Goal: Task Accomplishment & Management: Manage account settings

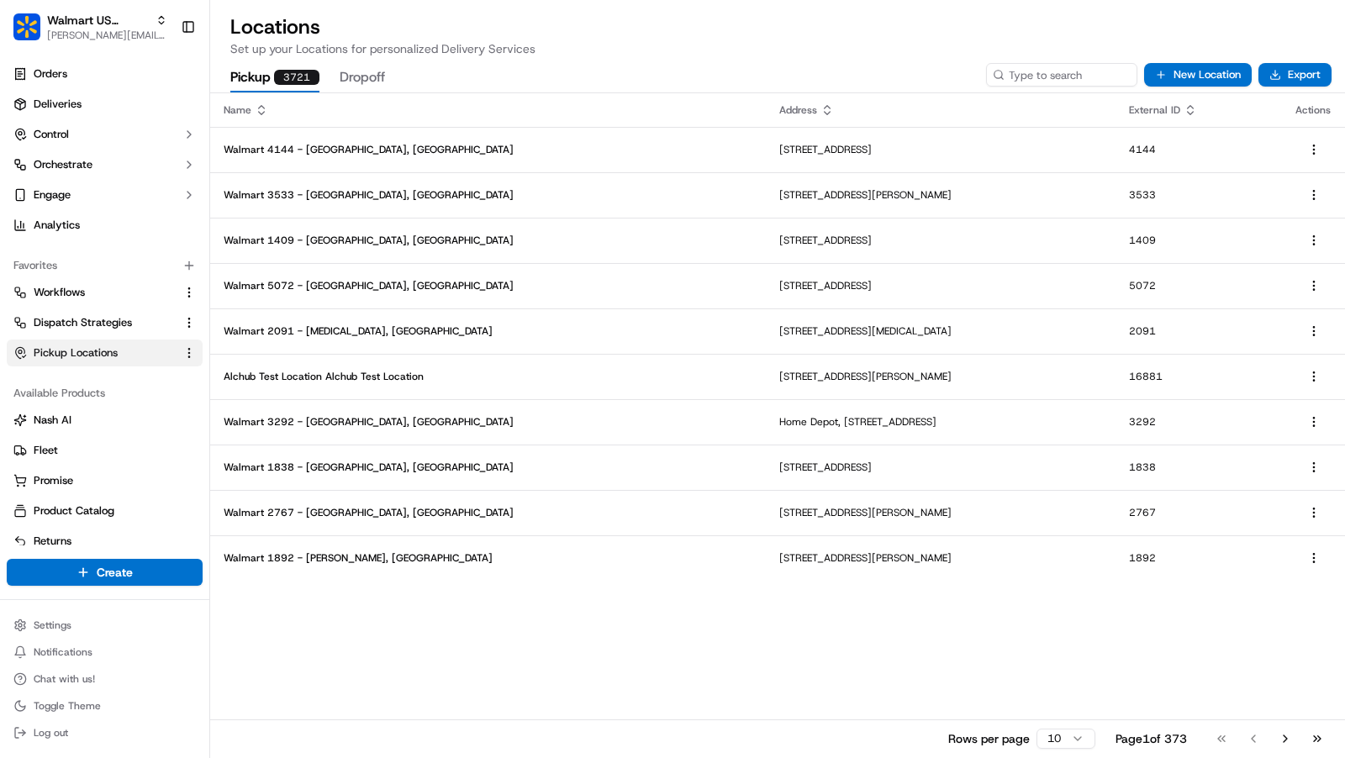
click at [624, 53] on p "Set up your Locations for personalized Delivery Services" at bounding box center [777, 48] width 1095 height 17
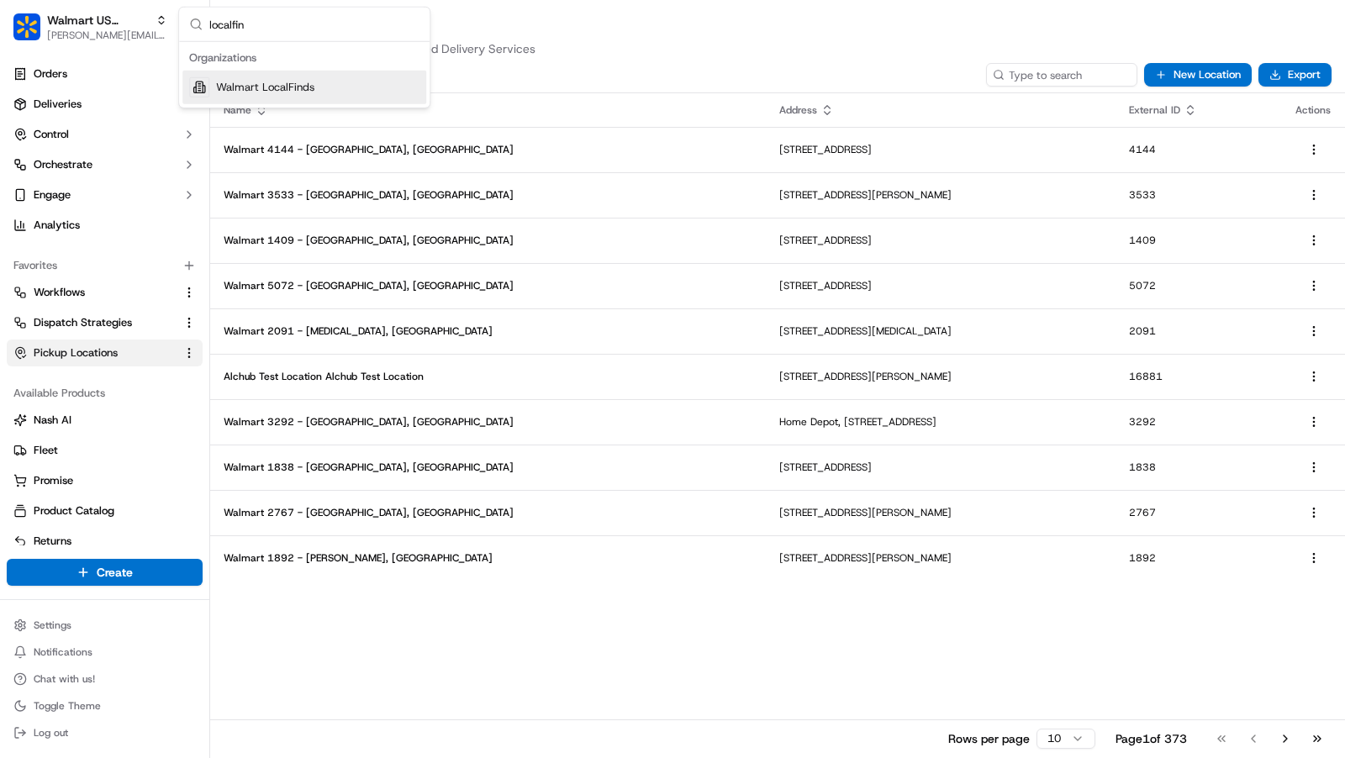
type input "localfin"
click at [304, 87] on span "Walmart LocalFinds" at bounding box center [265, 87] width 98 height 15
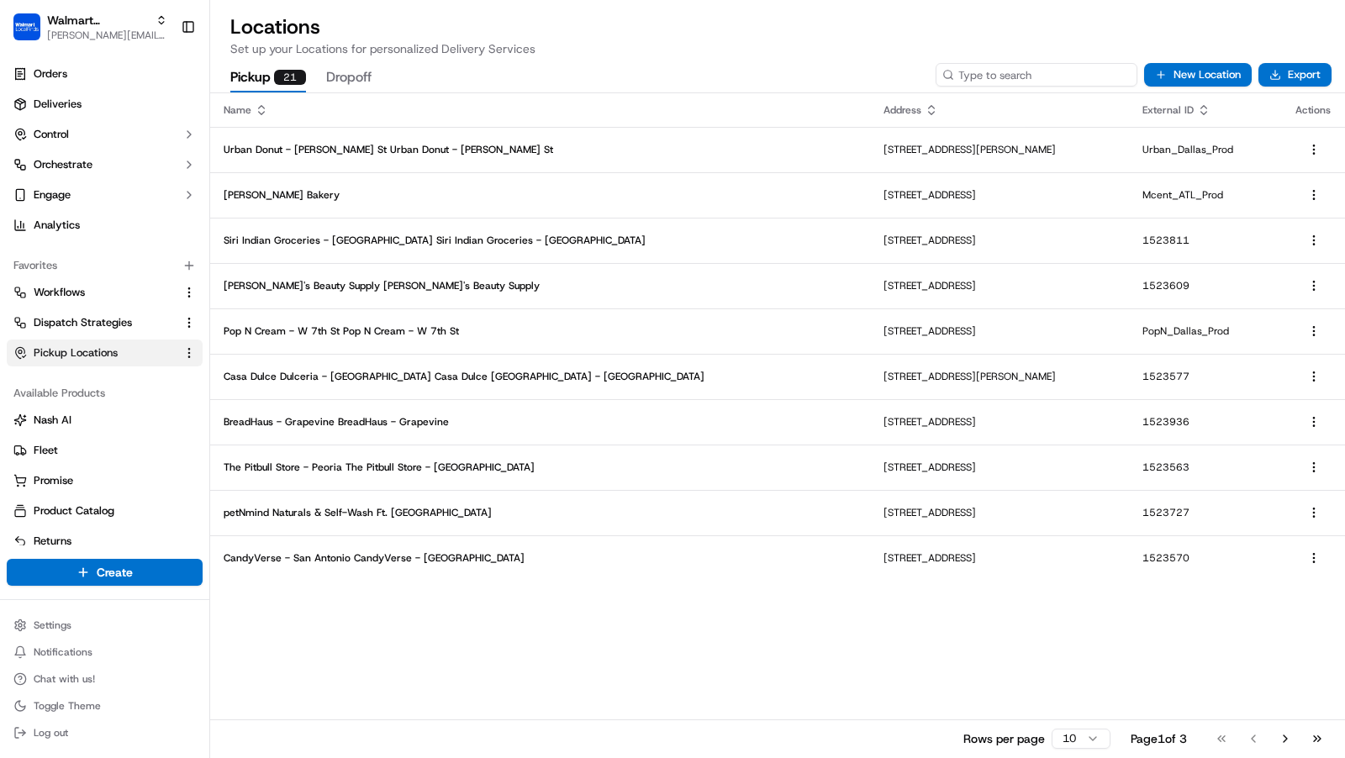
click at [1043, 77] on input at bounding box center [1037, 75] width 202 height 24
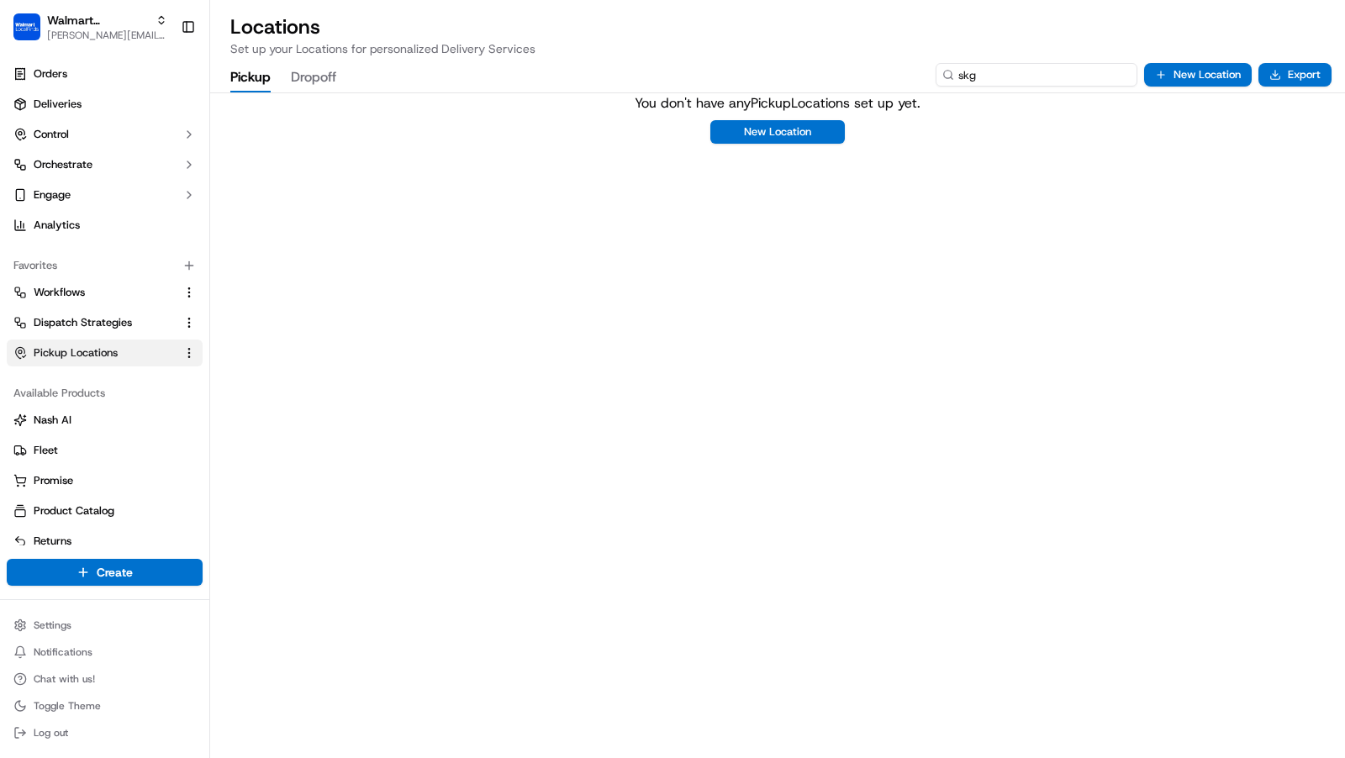
type input "skg"
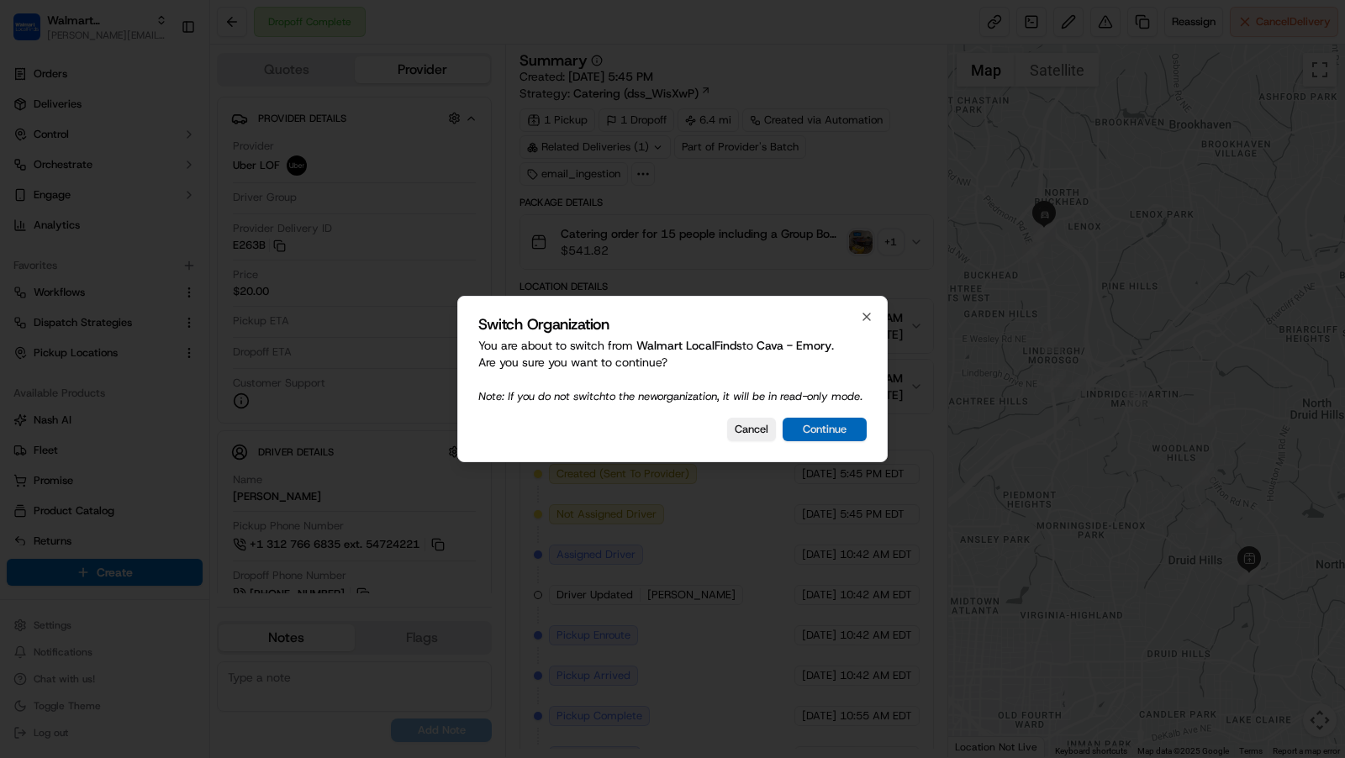
click at [821, 430] on button "Continue" at bounding box center [825, 430] width 84 height 24
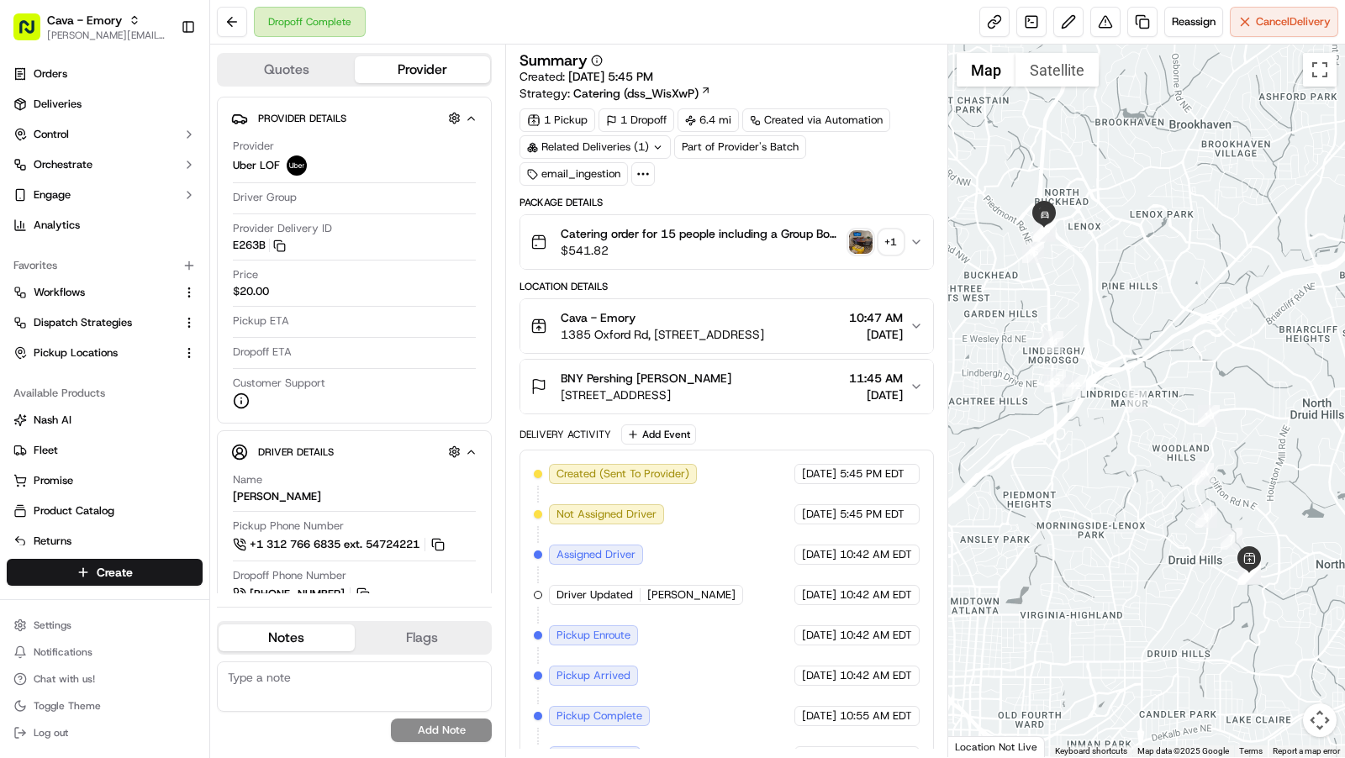
click at [924, 319] on button "Cava - Emory 1385 Oxford Rd, 1385 Oxford Rd NE, Atlanta, GA 30307, USA 10:47 AM…" at bounding box center [726, 326] width 413 height 54
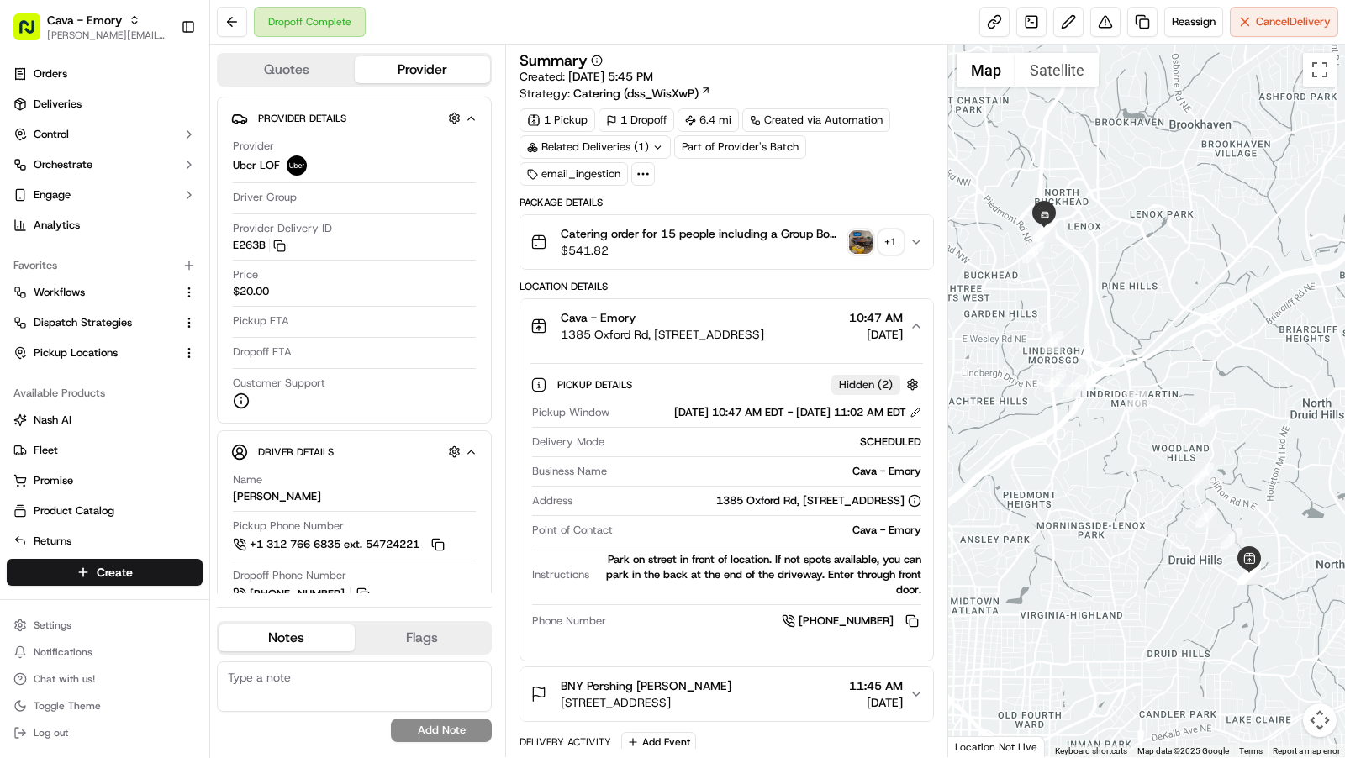
click at [924, 319] on button "Cava - Emory 1385 Oxford Rd, 1385 Oxford Rd NE, Atlanta, GA 30307, USA 10:47 AM…" at bounding box center [726, 326] width 413 height 54
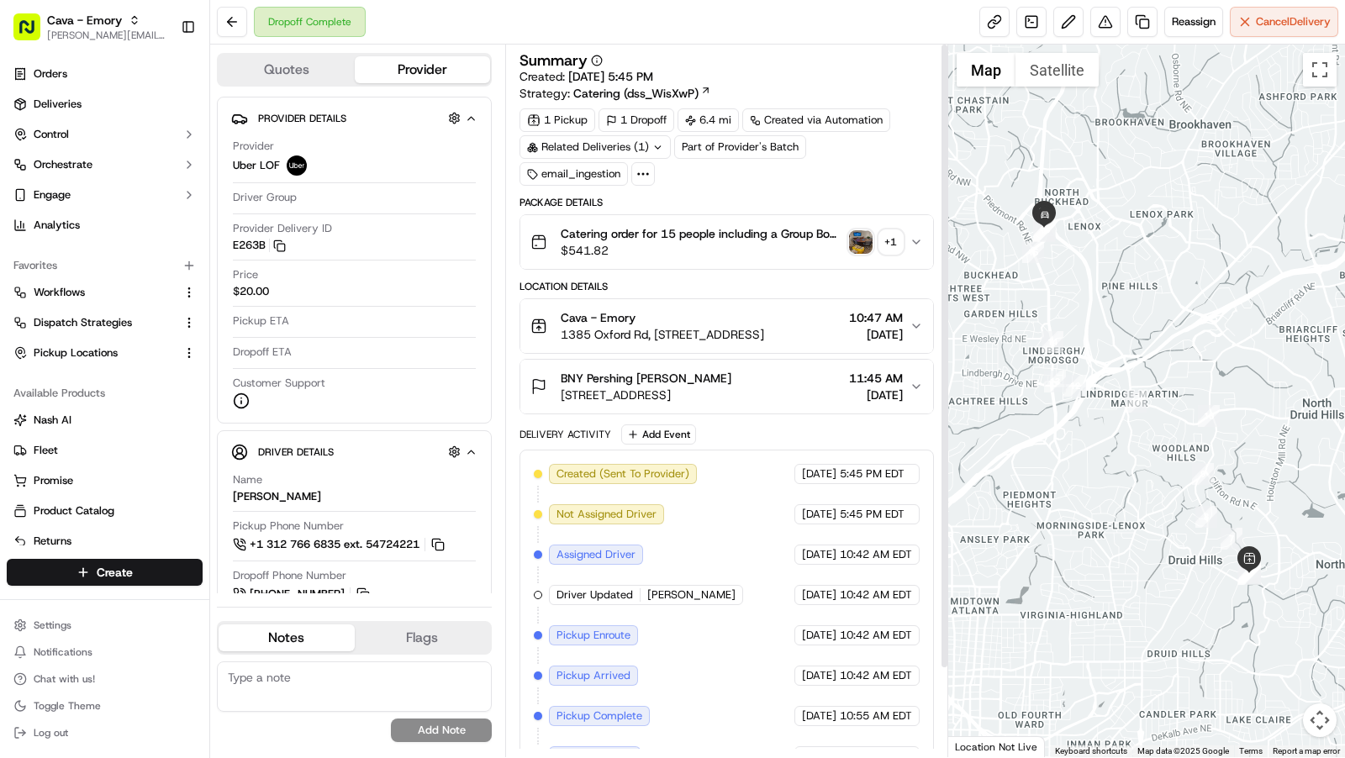
click at [906, 313] on div "Cava - Emory 1385 Oxford Rd, 1385 Oxford Rd NE, Atlanta, GA 30307, USA 10:47 AM…" at bounding box center [720, 326] width 379 height 34
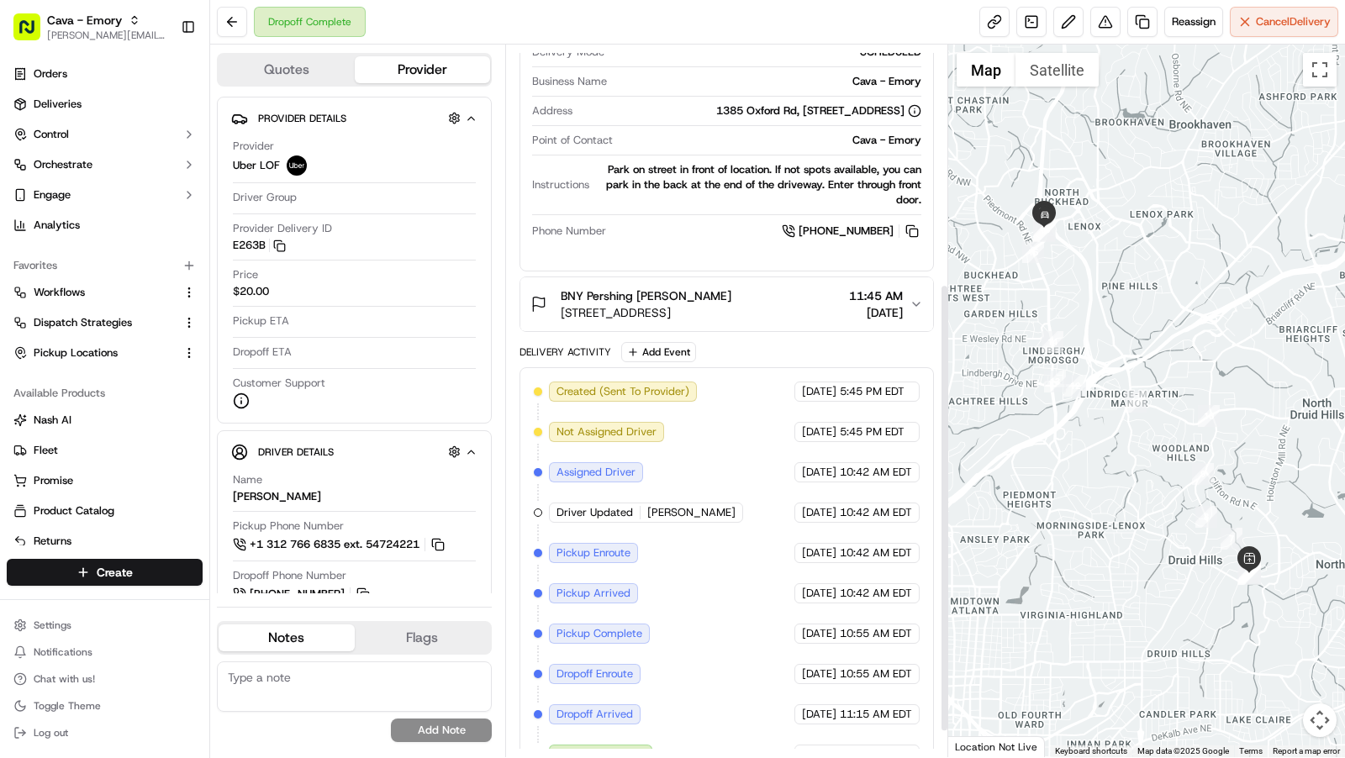
scroll to position [404, 0]
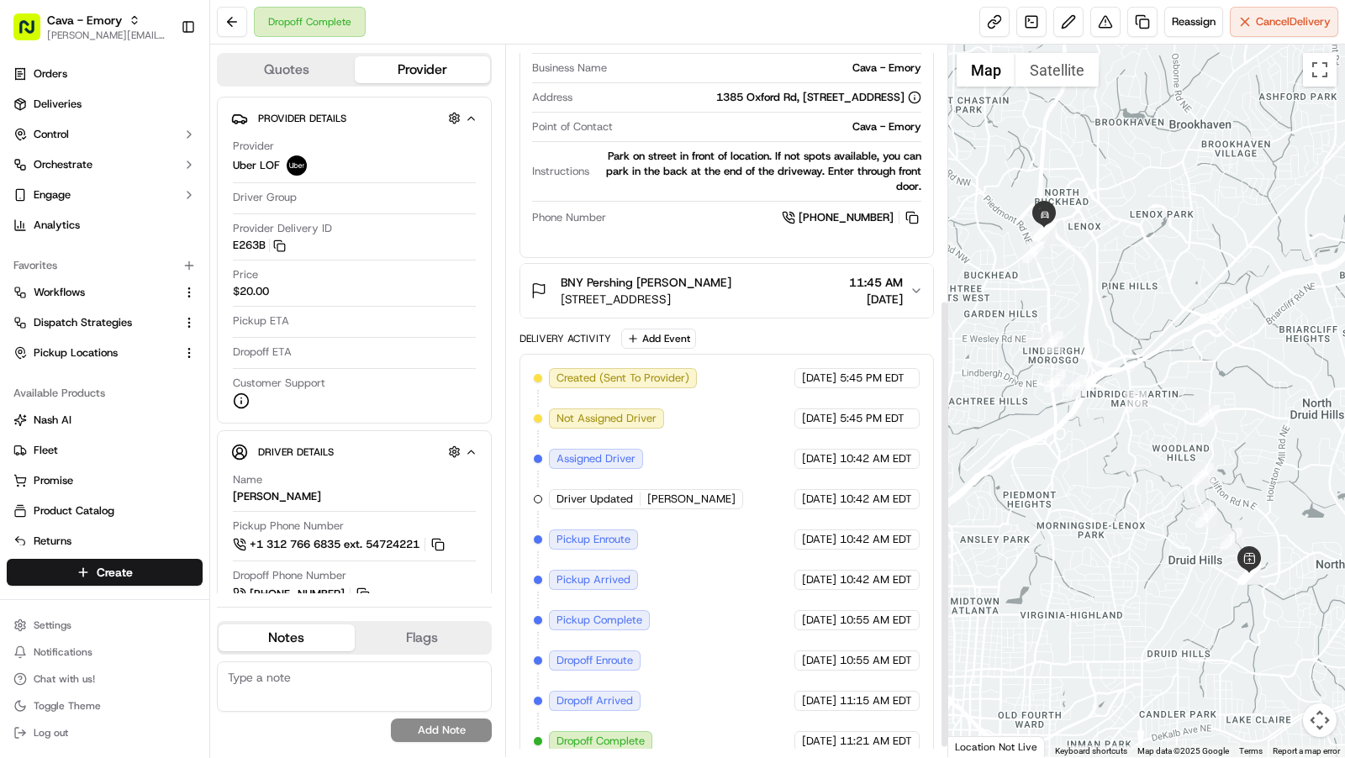
click at [911, 298] on icon "button" at bounding box center [916, 290] width 13 height 13
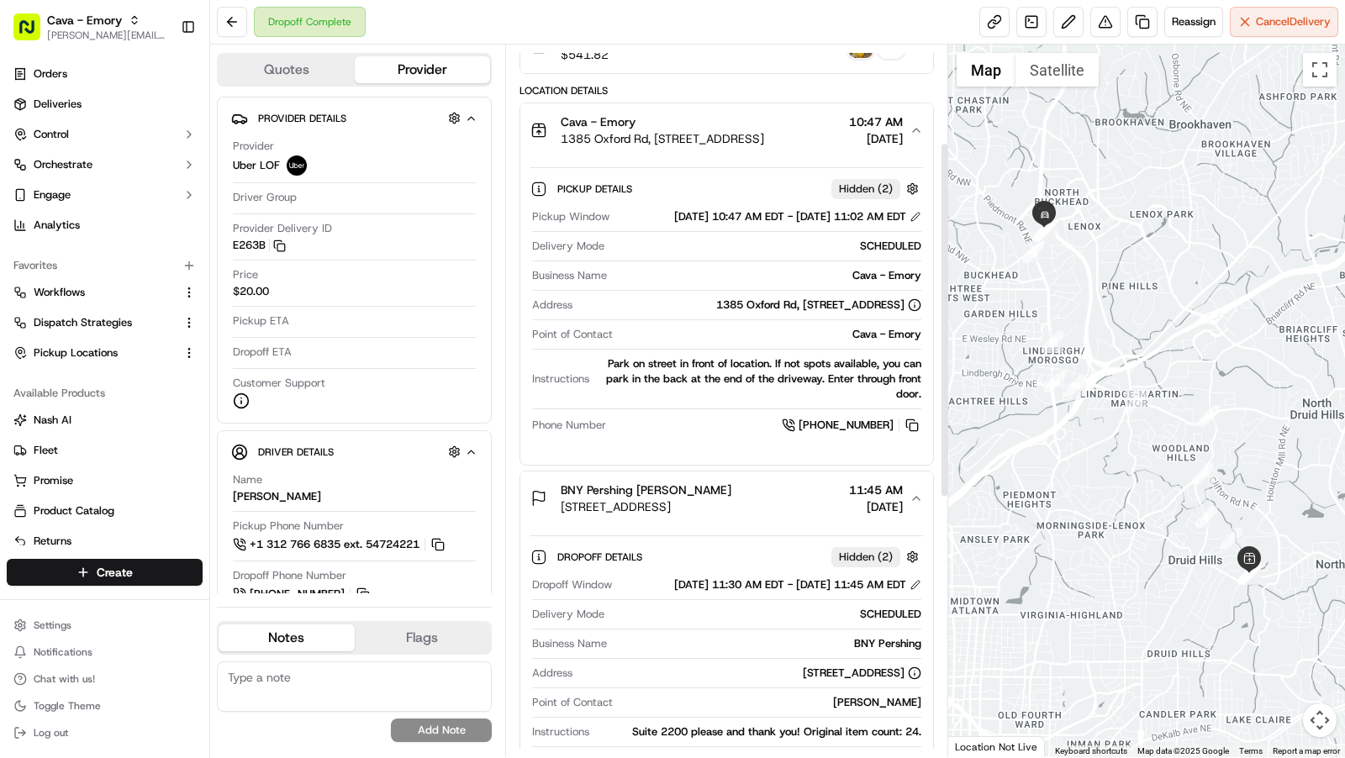
scroll to position [164, 0]
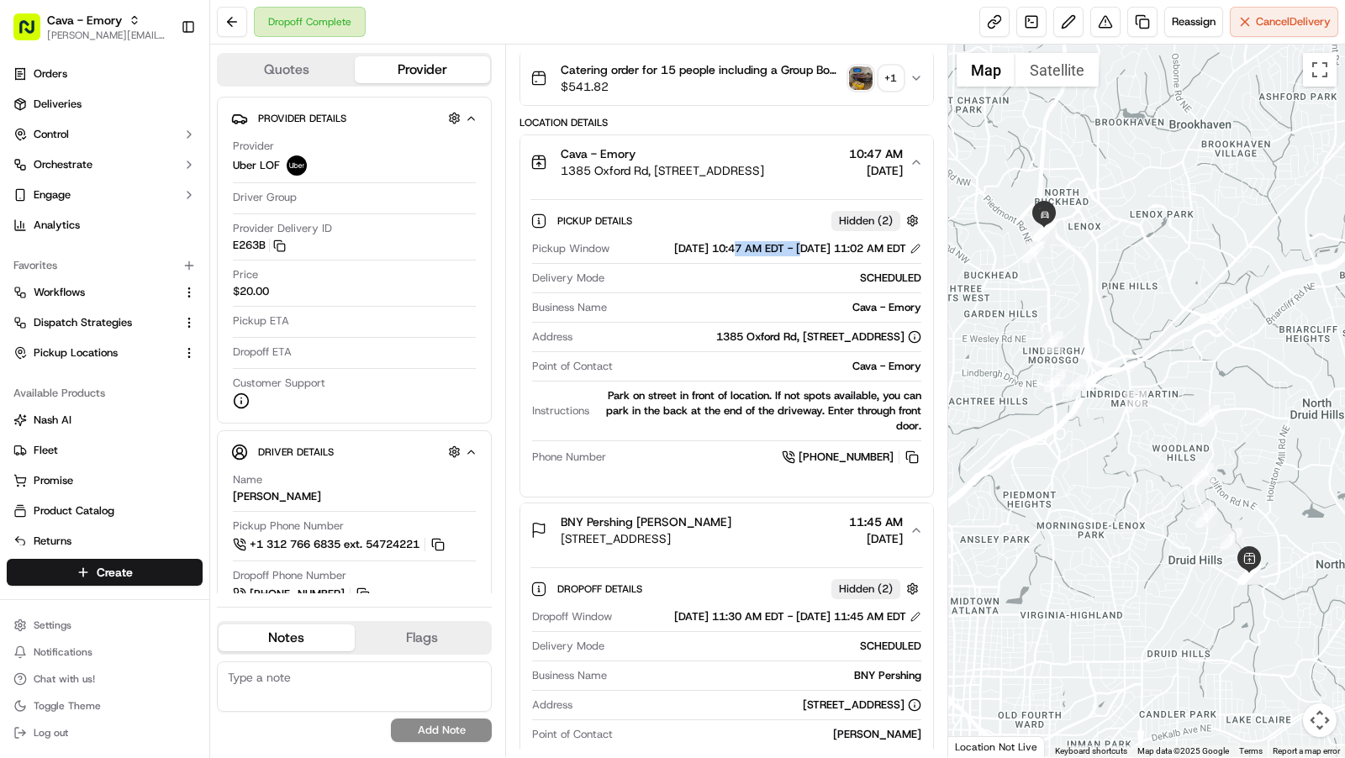
drag, startPoint x: 701, startPoint y: 243, endPoint x: 772, endPoint y: 242, distance: 70.6
click at [773, 243] on div "09/16/2025 10:47 AM EDT - 09/16/2025 11:02 AM EDT" at bounding box center [797, 248] width 247 height 15
click at [716, 245] on div "09/16/2025 10:47 AM EDT - 09/16/2025 11:02 AM EDT" at bounding box center [797, 248] width 247 height 15
click at [916, 158] on icon "button" at bounding box center [916, 162] width 13 height 13
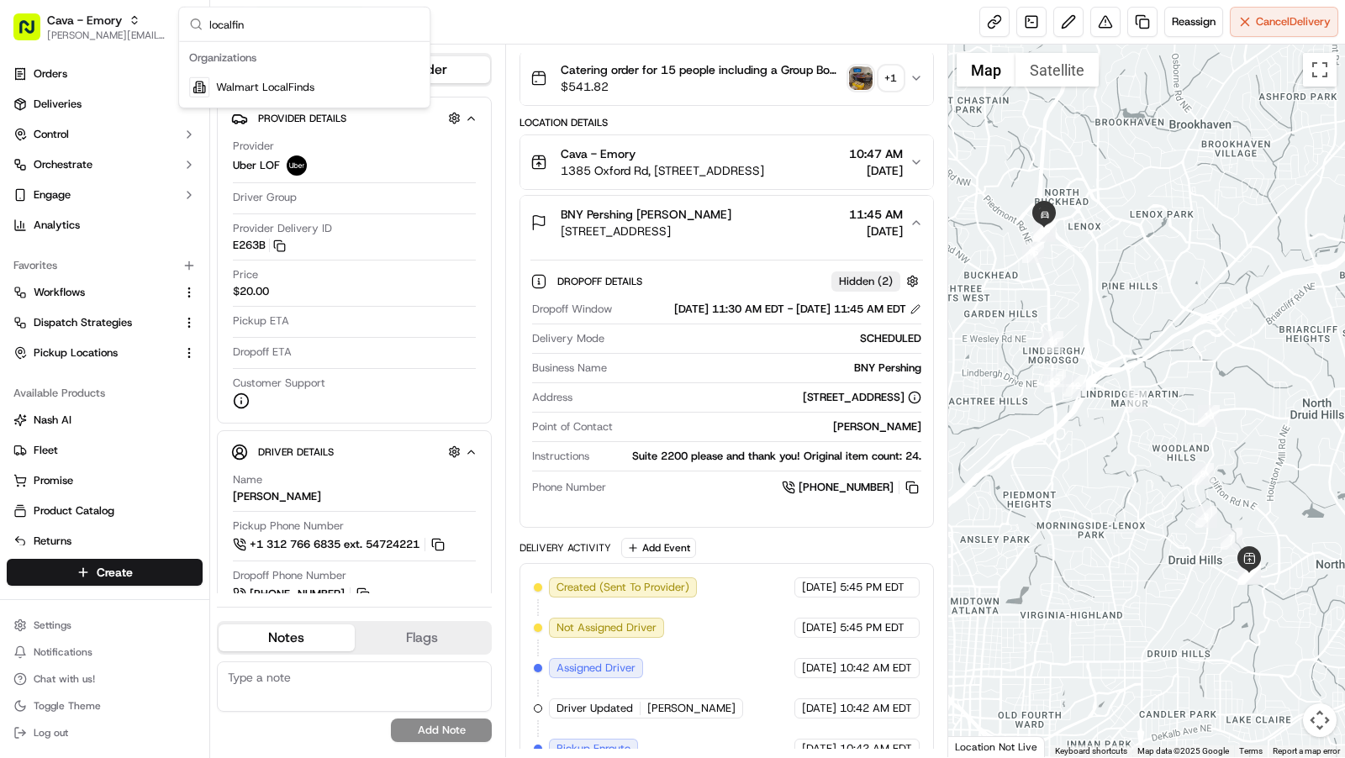
type input "localfin"
click at [252, 94] on div "Walmart LocalFinds" at bounding box center [304, 88] width 244 height 34
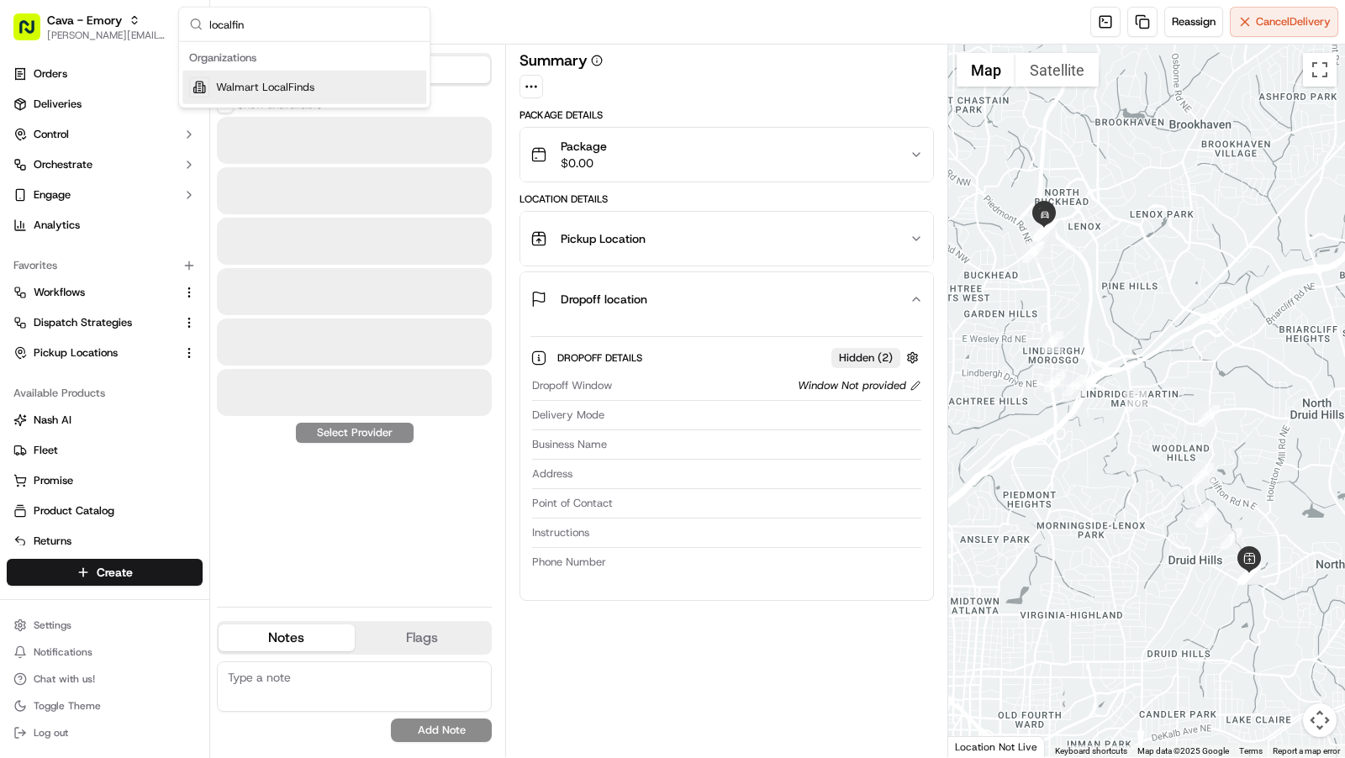
scroll to position [0, 0]
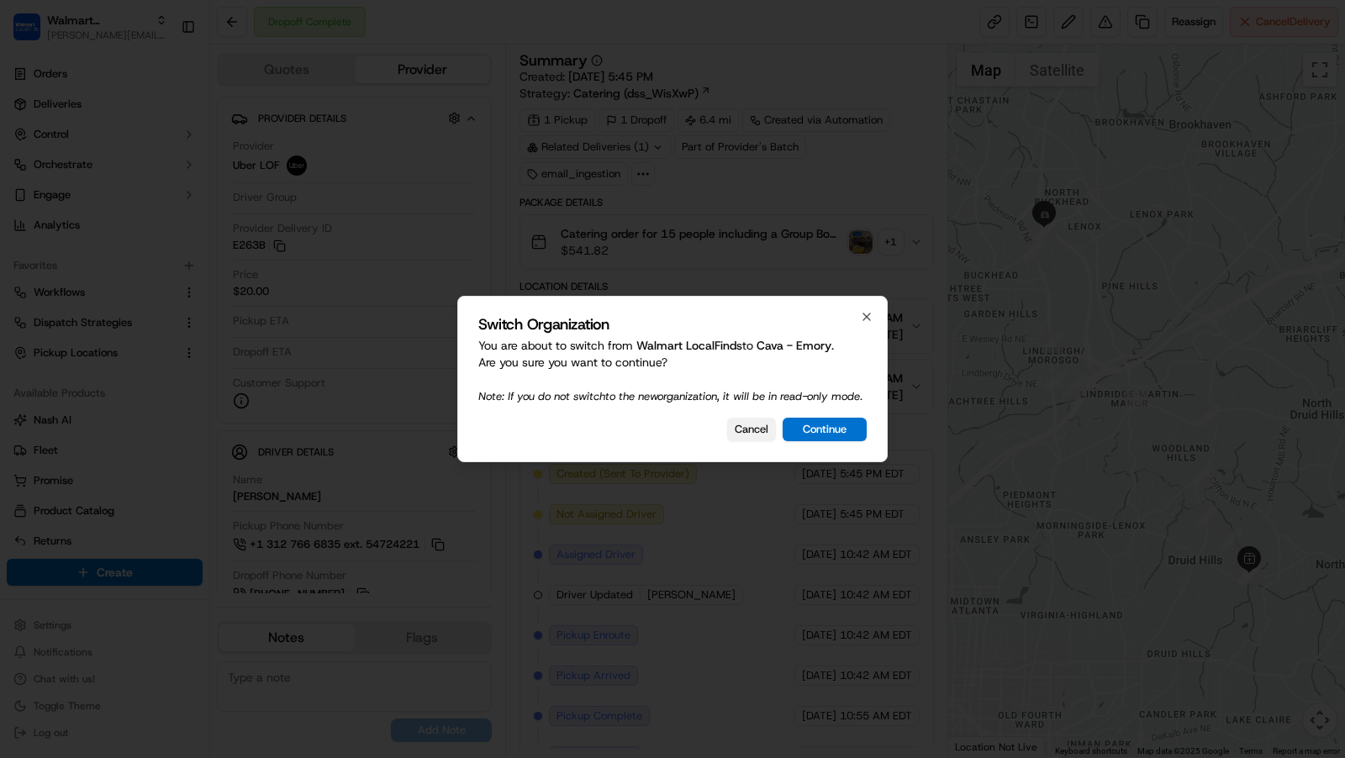
click at [751, 438] on button "Cancel" at bounding box center [751, 430] width 49 height 24
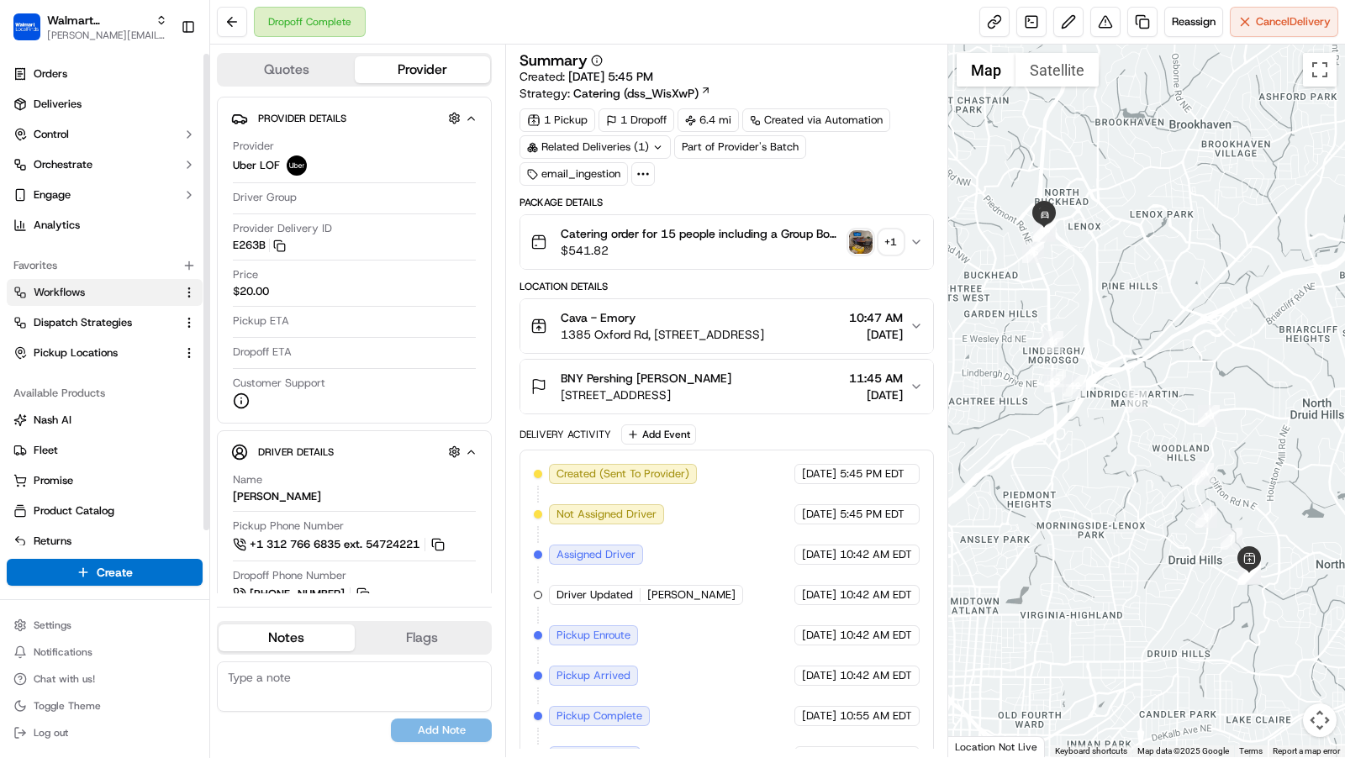
click at [75, 285] on span "Workflows" at bounding box center [59, 292] width 51 height 15
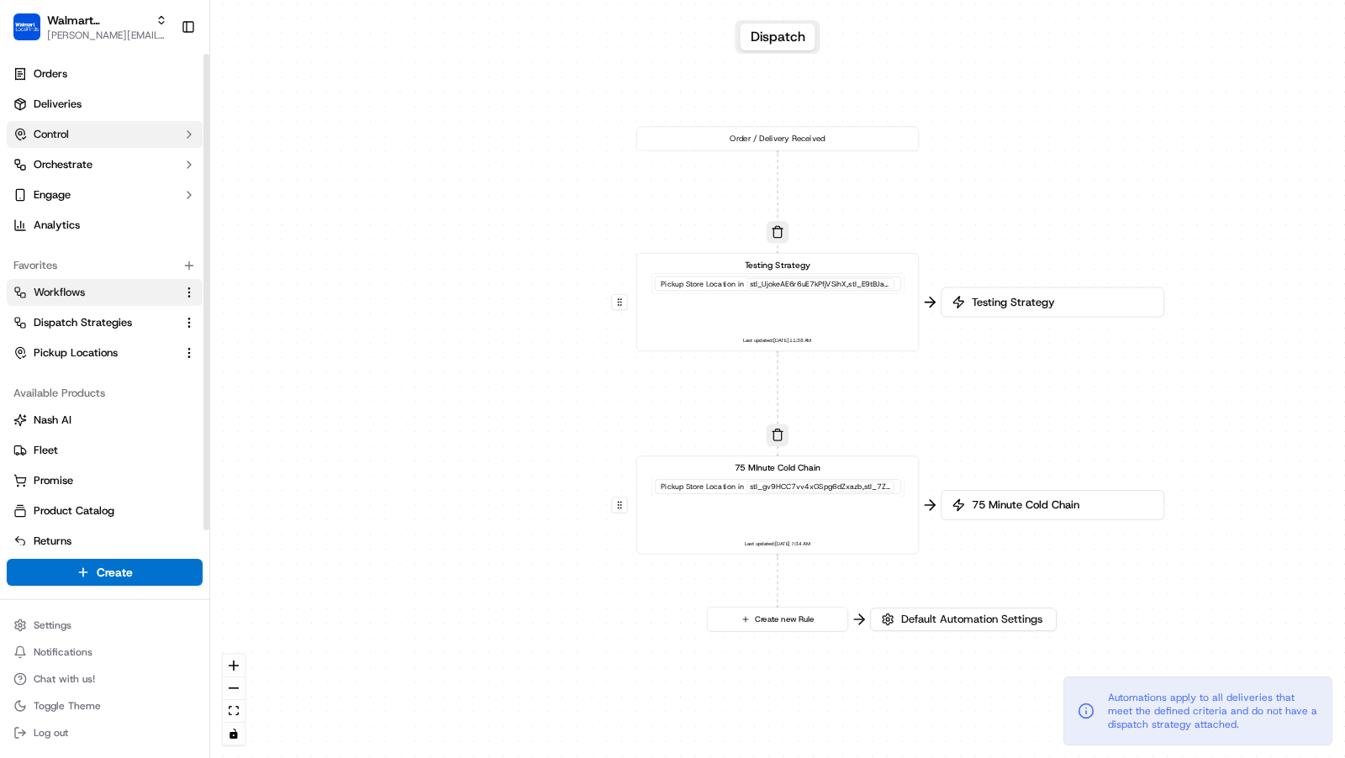
click at [94, 140] on button "Control" at bounding box center [105, 134] width 196 height 27
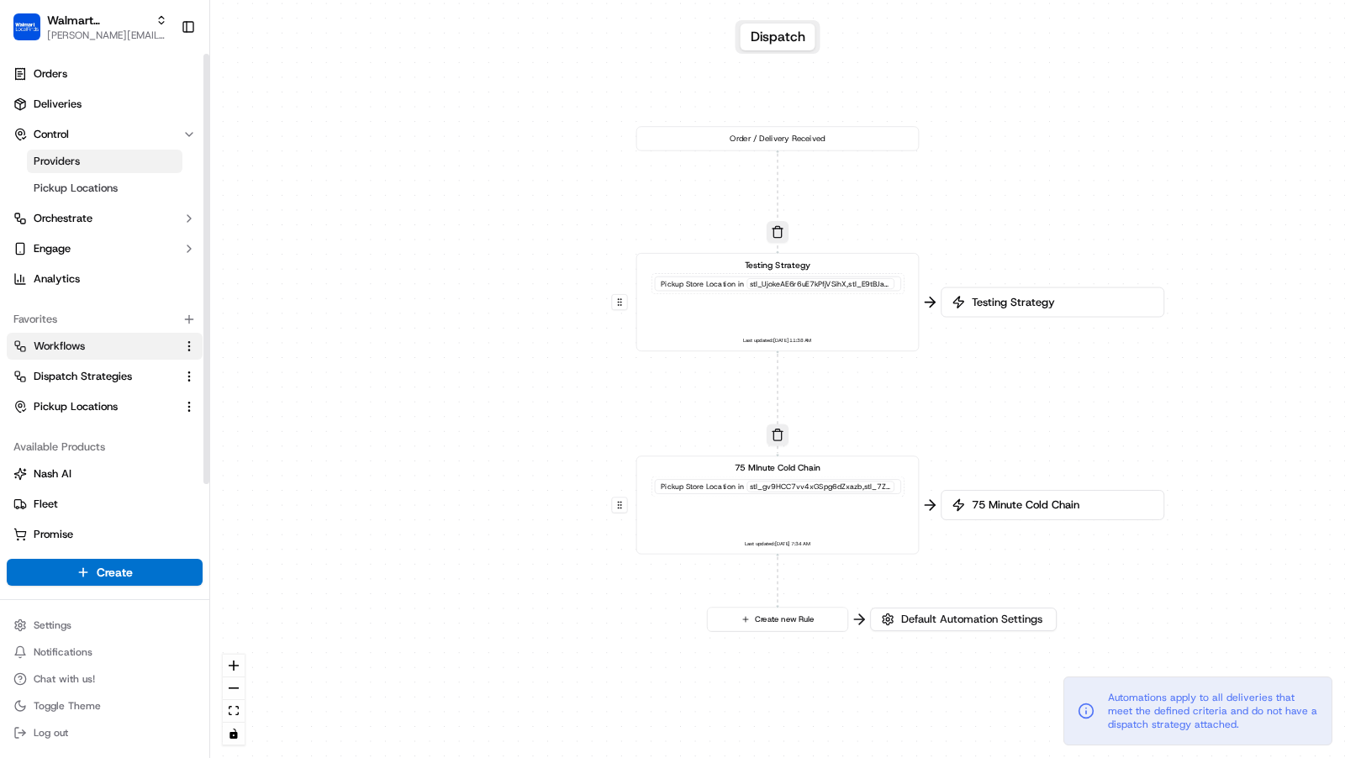
click at [88, 165] on link "Providers" at bounding box center [105, 162] width 156 height 24
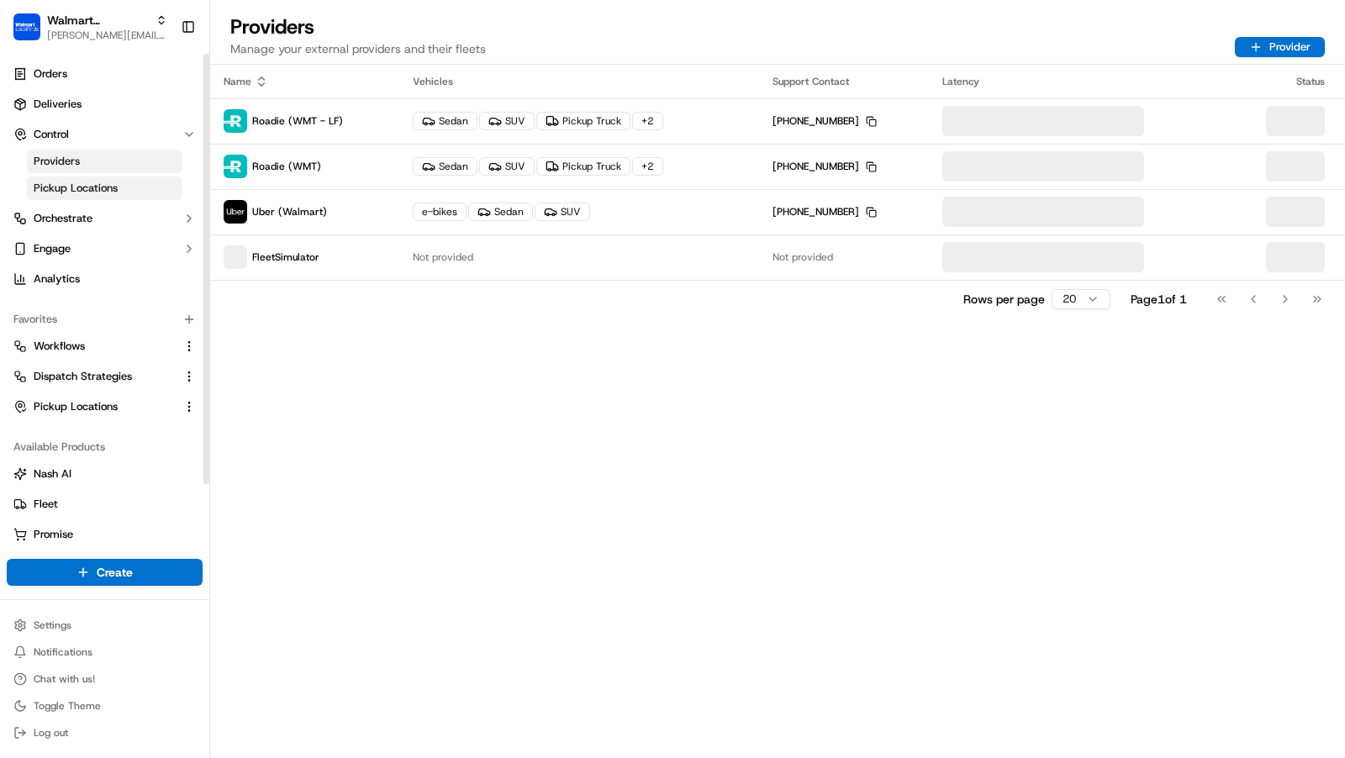
click at [62, 184] on span "Pickup Locations" at bounding box center [76, 188] width 84 height 15
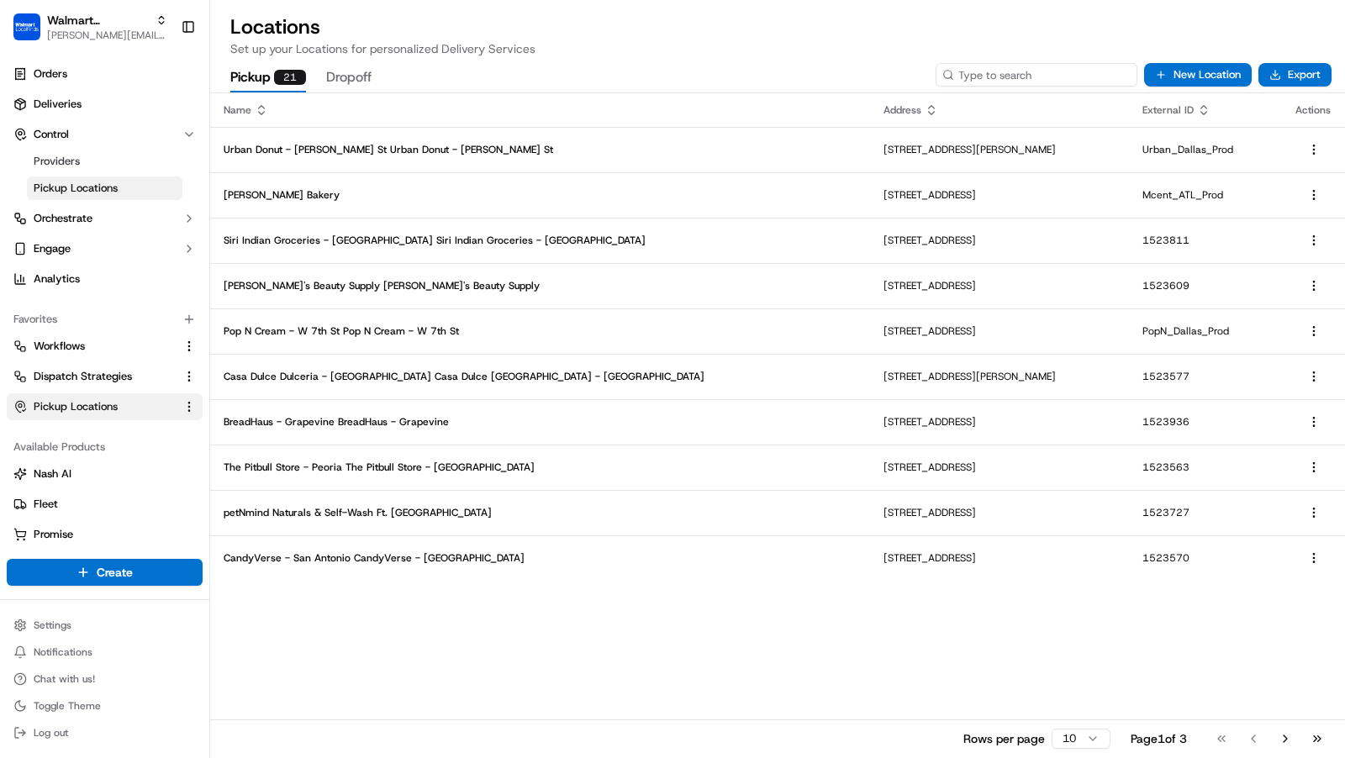
click at [1078, 74] on input at bounding box center [1037, 75] width 202 height 24
type input "skg"
click at [1227, 68] on button "New Location" at bounding box center [1198, 75] width 108 height 24
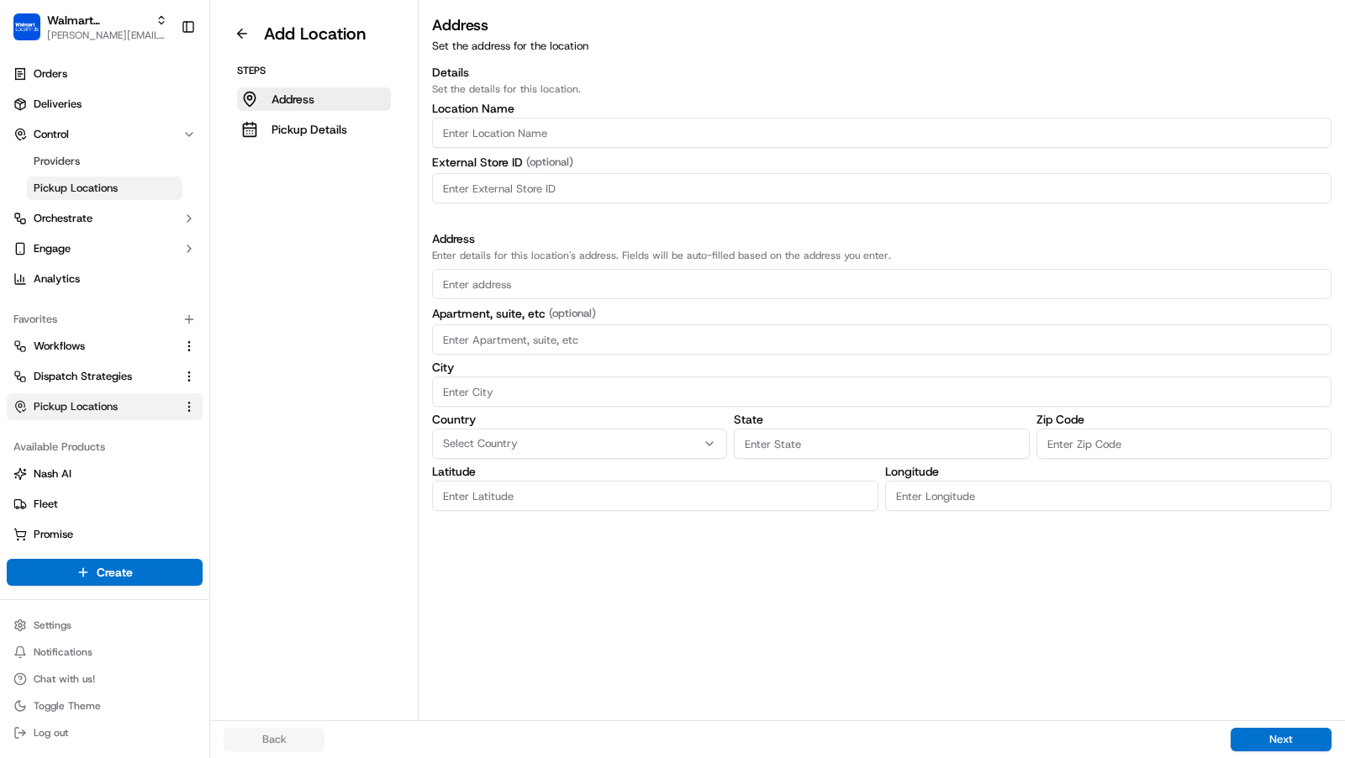
click at [707, 129] on input "Location name" at bounding box center [882, 133] width 900 height 30
paste input "SKG USA"
type input "SKG USA"
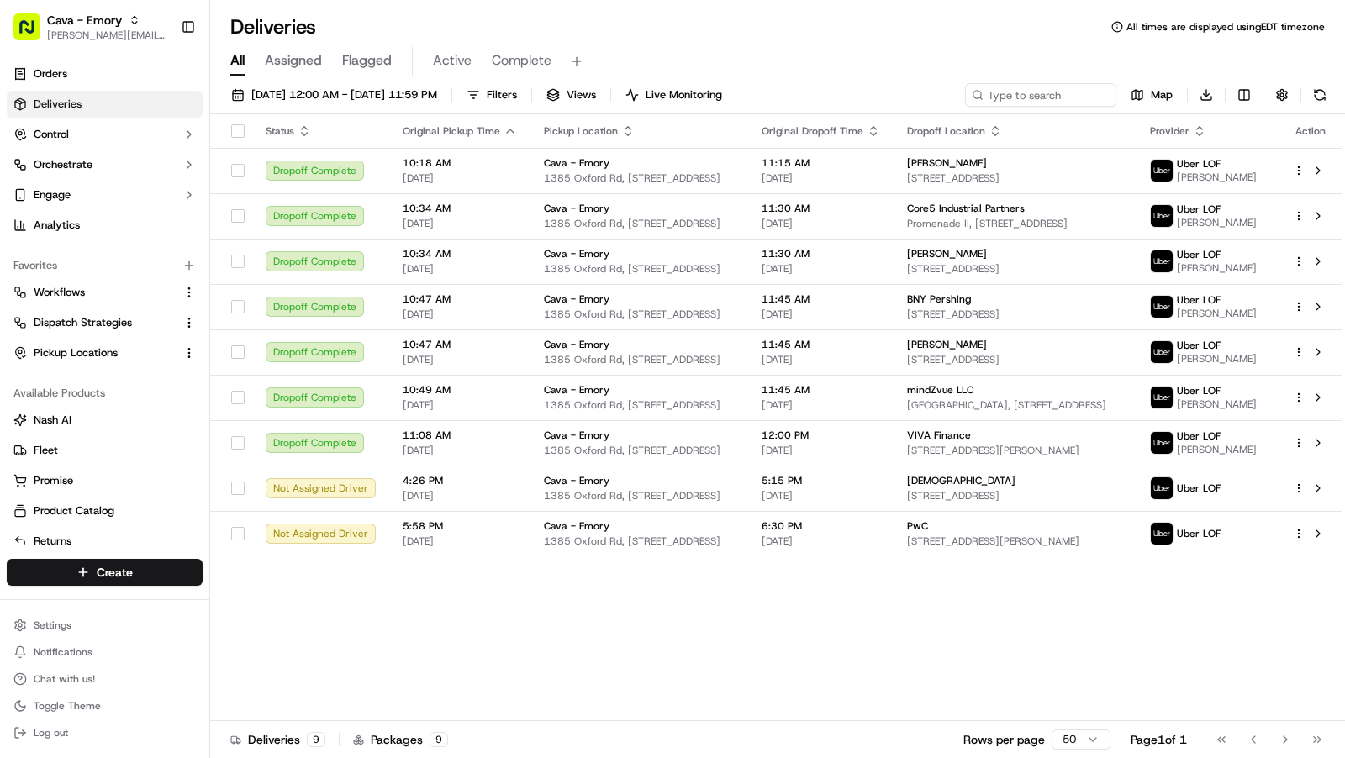
click at [1010, 32] on div "Deliveries All times are displayed using EDT timezone" at bounding box center [777, 26] width 1135 height 27
click at [1246, 93] on html "Cava - Emory [EMAIL_ADDRESS][DOMAIN_NAME] Toggle Sidebar Orders Deliveries Cont…" at bounding box center [672, 379] width 1345 height 758
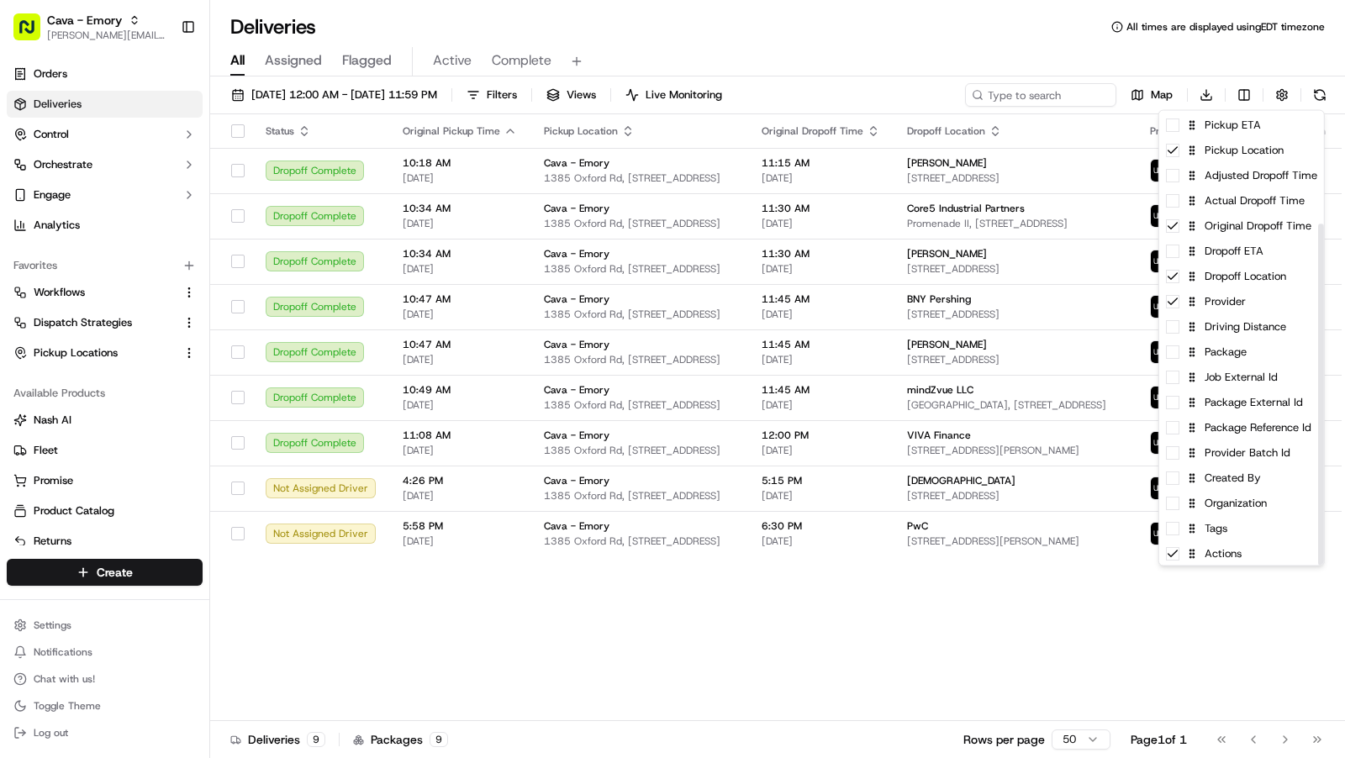
scroll to position [149, 0]
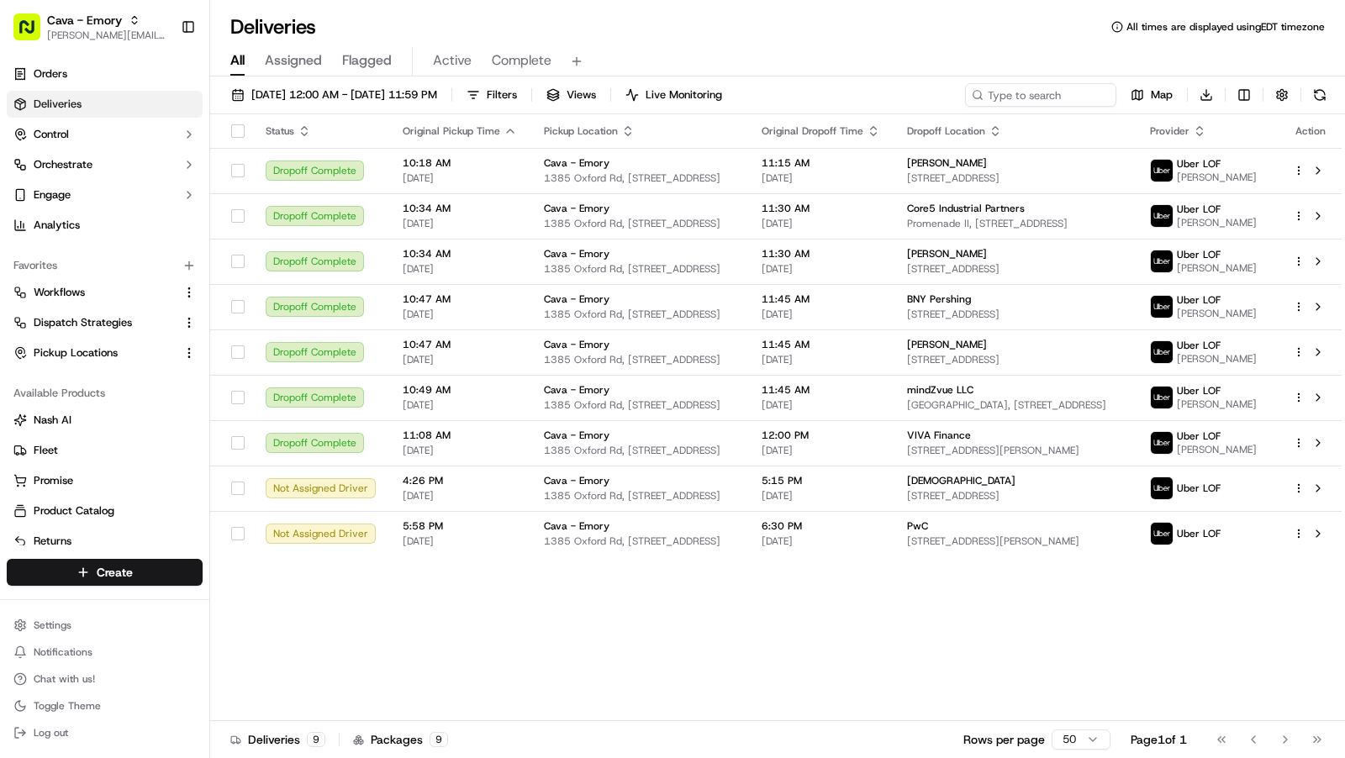
click at [572, 601] on html "Cava - Emory [EMAIL_ADDRESS][DOMAIN_NAME] Toggle Sidebar Orders Deliveries Cont…" at bounding box center [672, 379] width 1345 height 758
click at [1246, 92] on html "Cava - Emory [EMAIL_ADDRESS][DOMAIN_NAME] Toggle Sidebar Orders Deliveries Cont…" at bounding box center [672, 379] width 1345 height 758
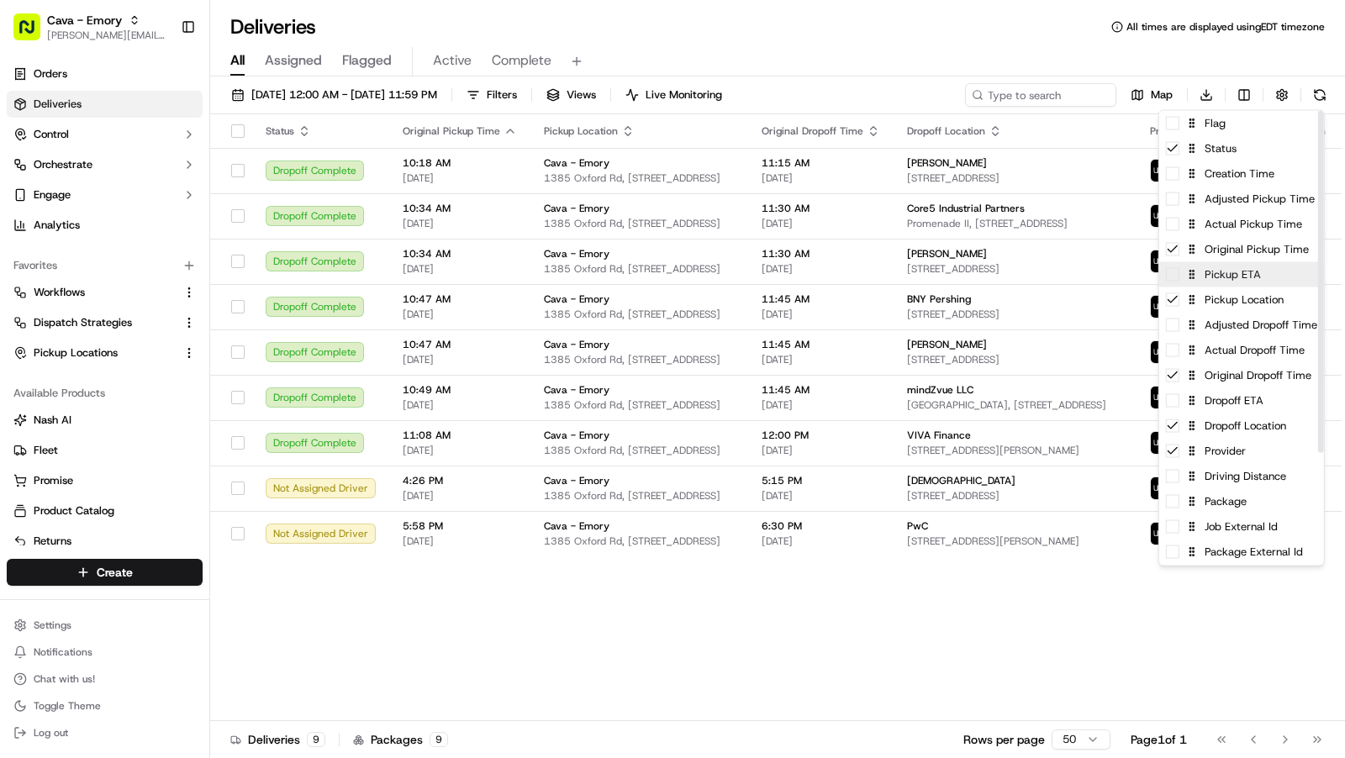
click at [1175, 283] on div "Pickup ETA" at bounding box center [1241, 274] width 165 height 25
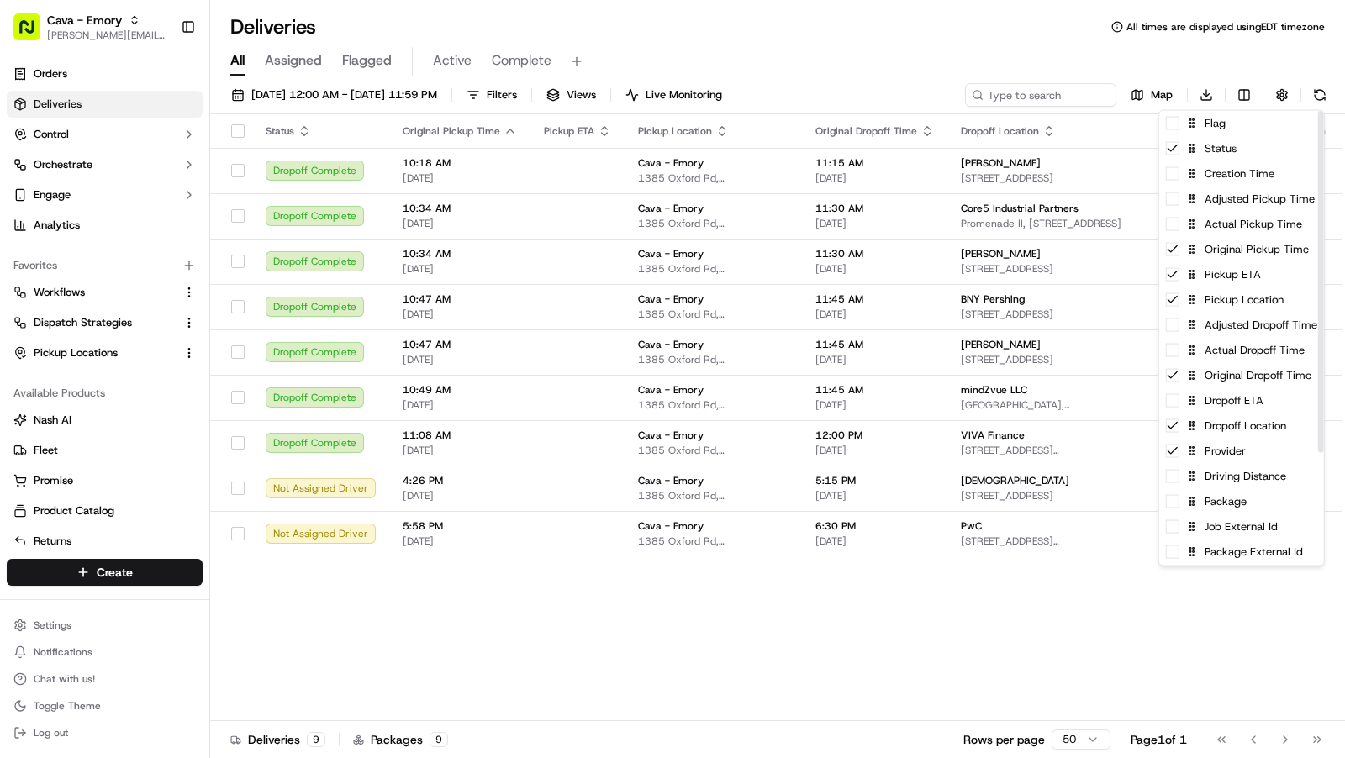
click at [541, 634] on html "Cava - Emory [EMAIL_ADDRESS][DOMAIN_NAME] Toggle Sidebar Orders Deliveries Cont…" at bounding box center [672, 379] width 1345 height 758
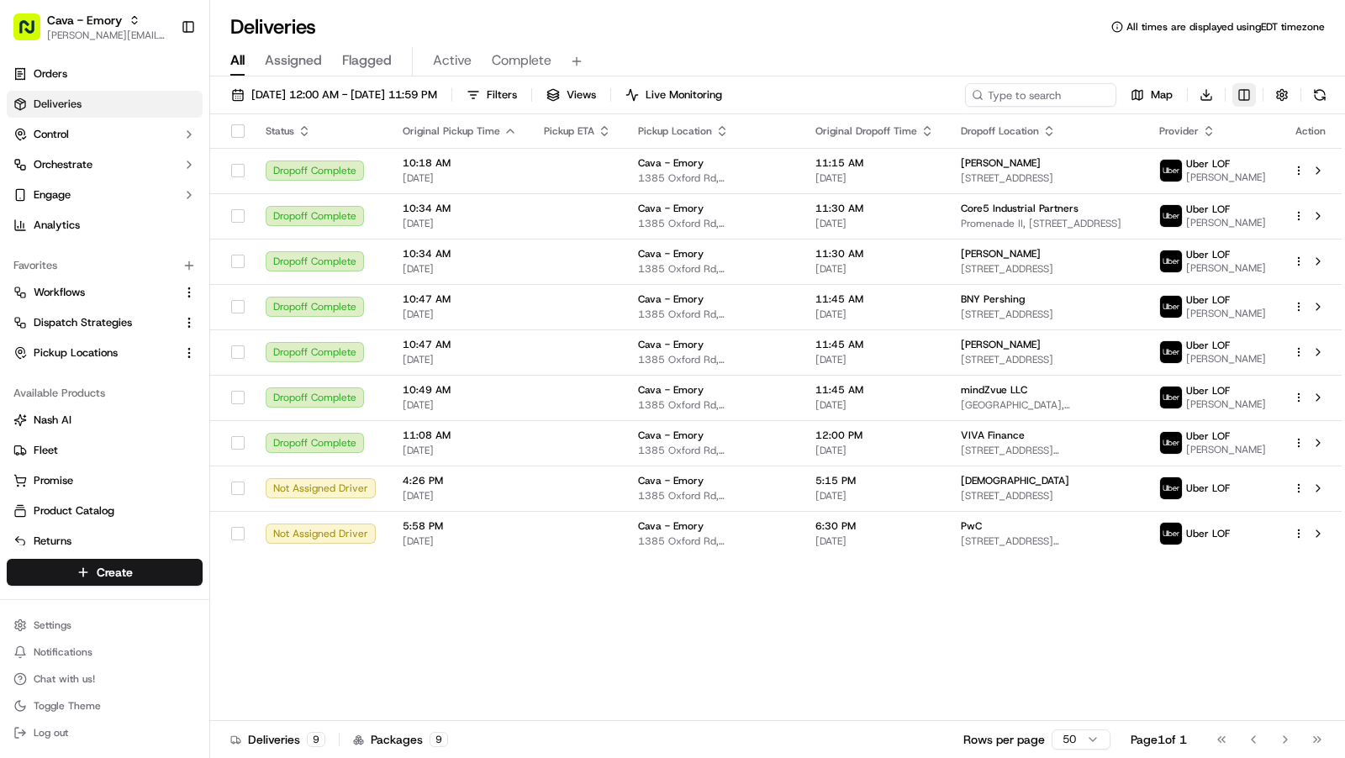
click at [1246, 95] on html "Cava - Emory [EMAIL_ADDRESS][DOMAIN_NAME] Toggle Sidebar Orders Deliveries Cont…" at bounding box center [672, 379] width 1345 height 758
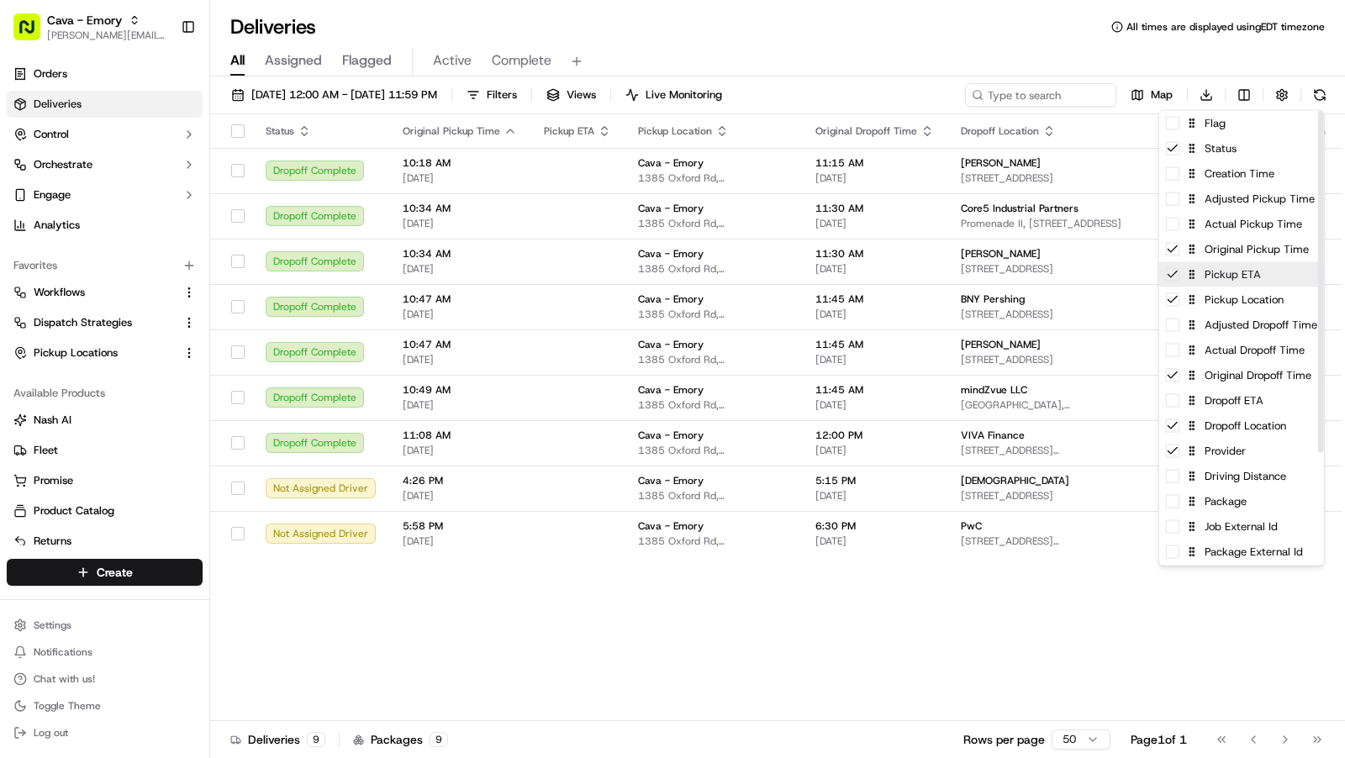
click at [1174, 273] on icon at bounding box center [1172, 275] width 9 height 6
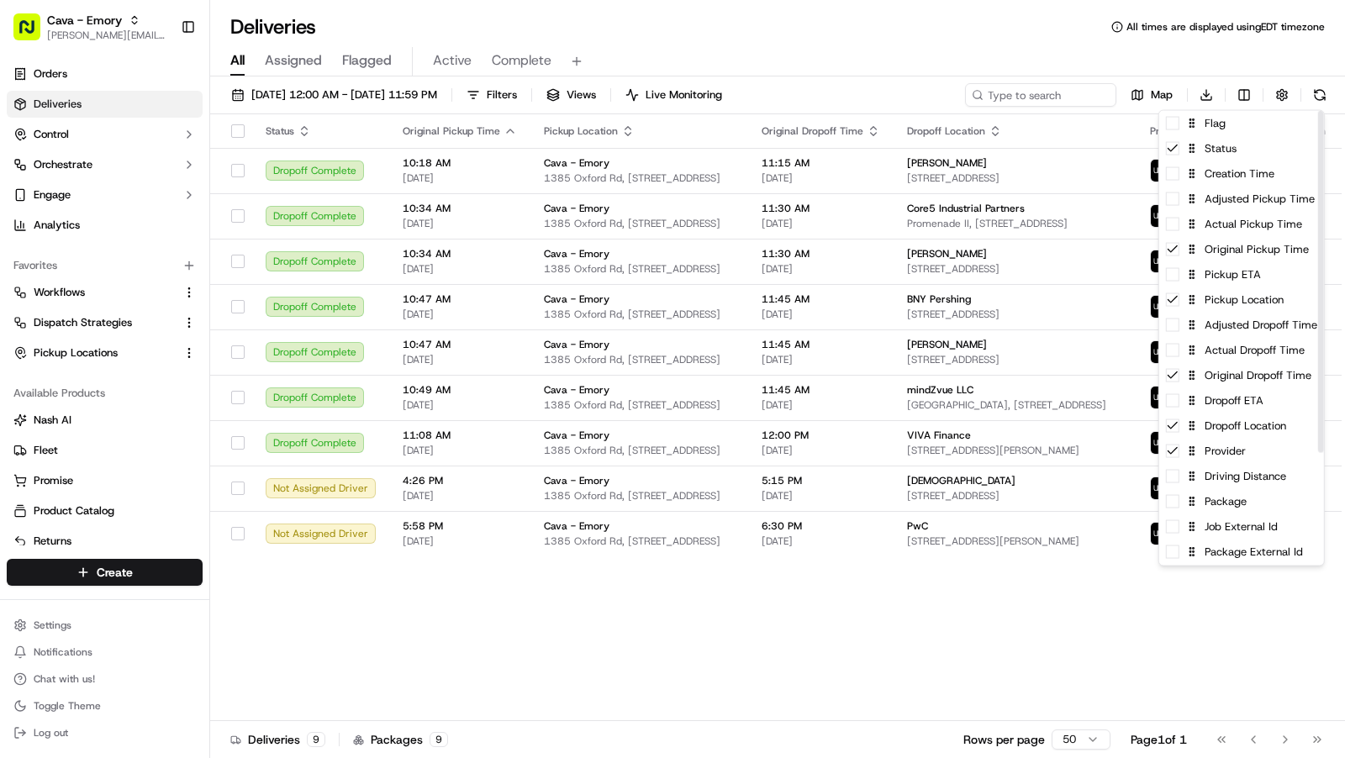
click at [525, 622] on html "Cava - Emory [EMAIL_ADDRESS][DOMAIN_NAME] Toggle Sidebar Orders Deliveries Cont…" at bounding box center [672, 379] width 1345 height 758
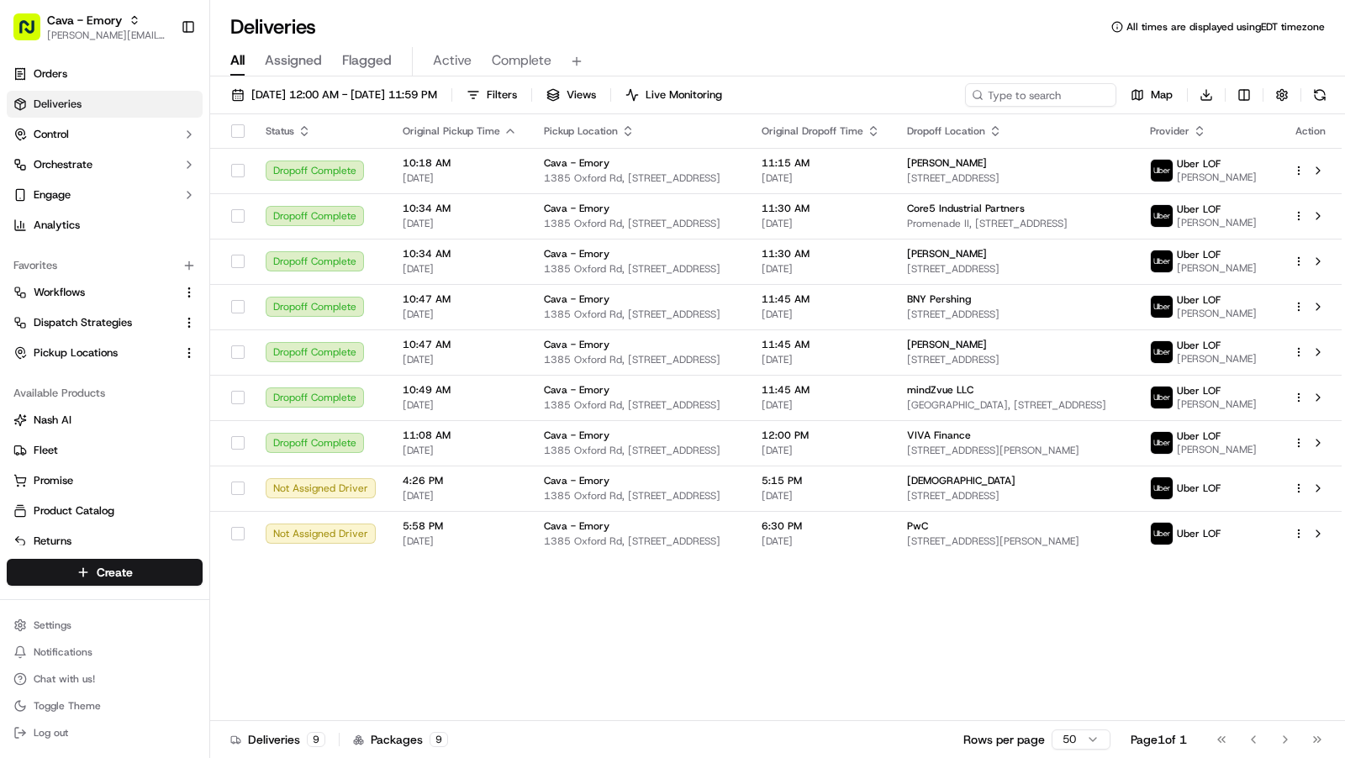
click at [719, 691] on div "Status Original Pickup Time Pickup Location Original Dropoff Time Dropoff Locat…" at bounding box center [776, 417] width 1132 height 607
click at [65, 223] on span "Analytics" at bounding box center [57, 225] width 46 height 15
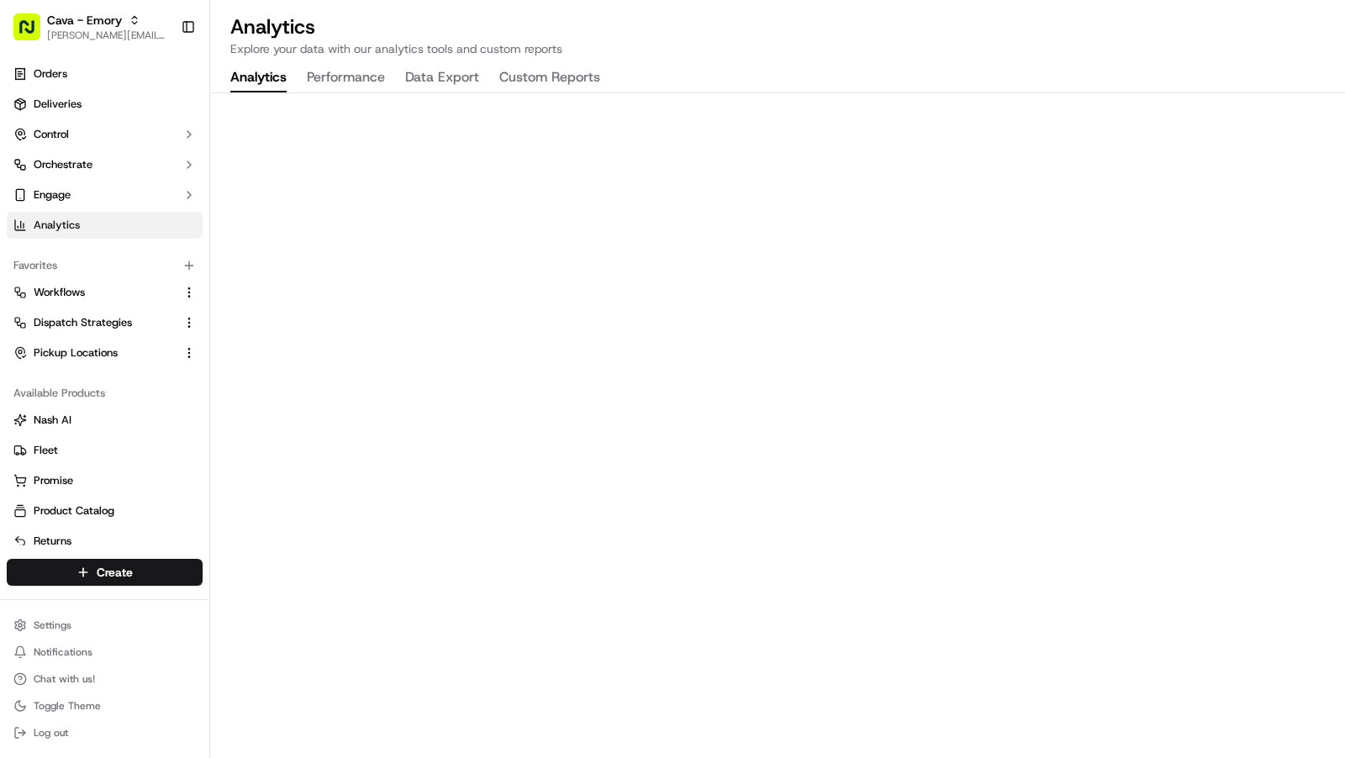
click at [365, 69] on button "Performance" at bounding box center [346, 78] width 78 height 29
click at [72, 111] on span "Deliveries" at bounding box center [58, 104] width 48 height 15
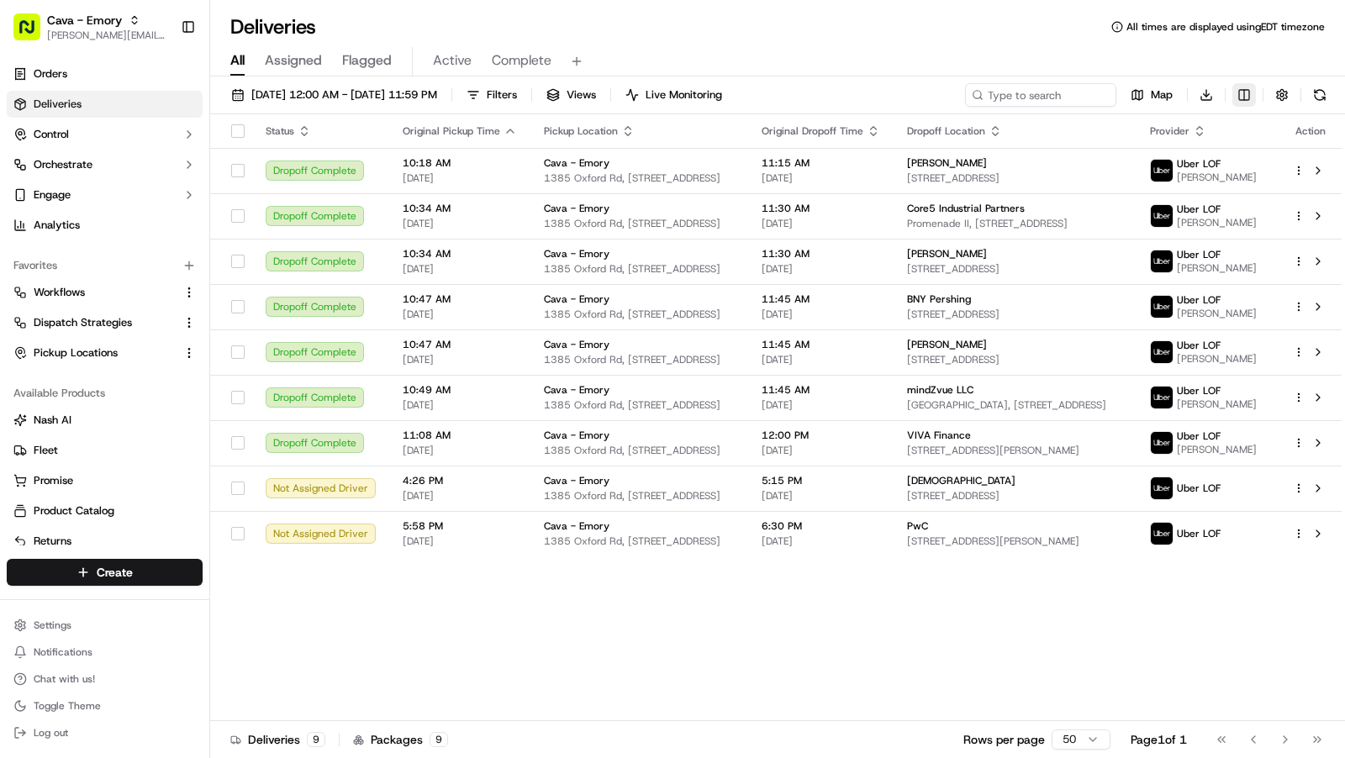
click at [1242, 102] on html "Cava - Emory [EMAIL_ADDRESS][DOMAIN_NAME] Toggle Sidebar Orders Deliveries Cont…" at bounding box center [672, 379] width 1345 height 758
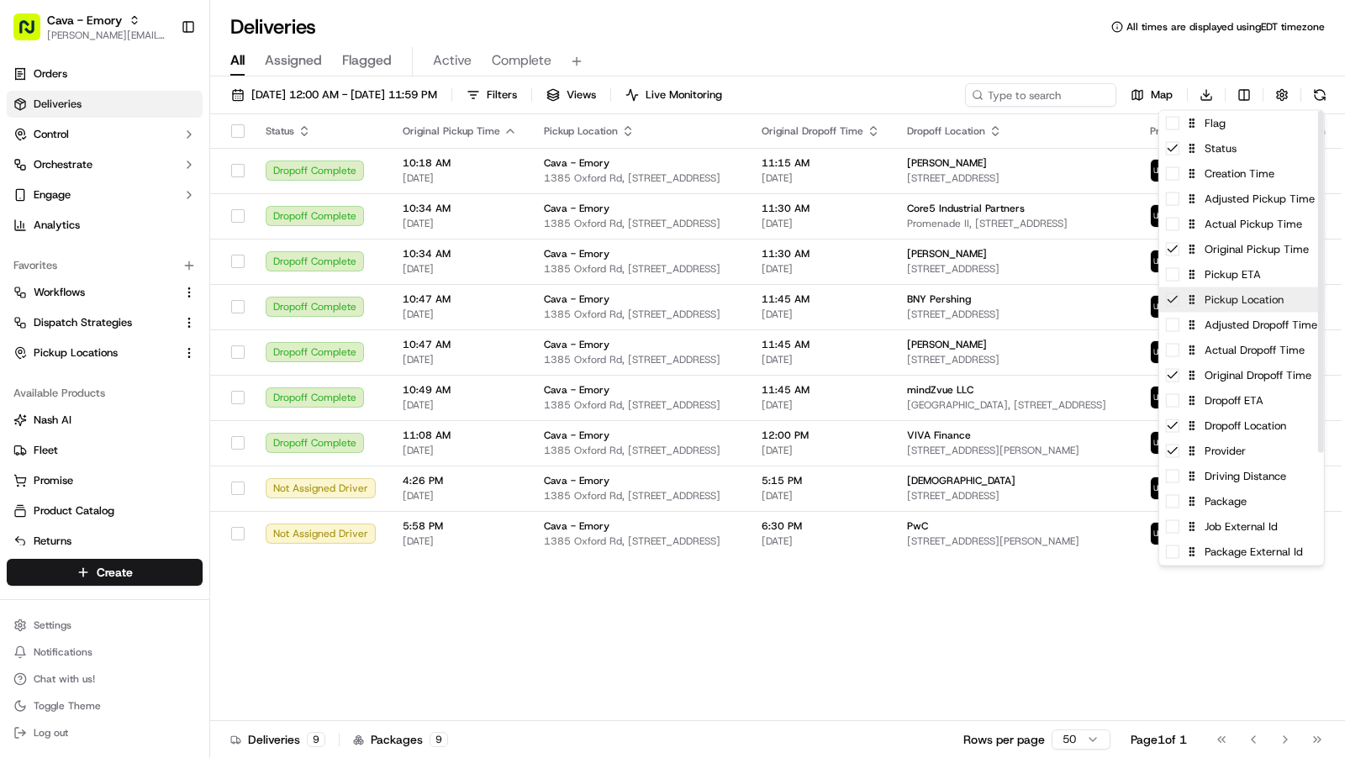
scroll to position [11, 0]
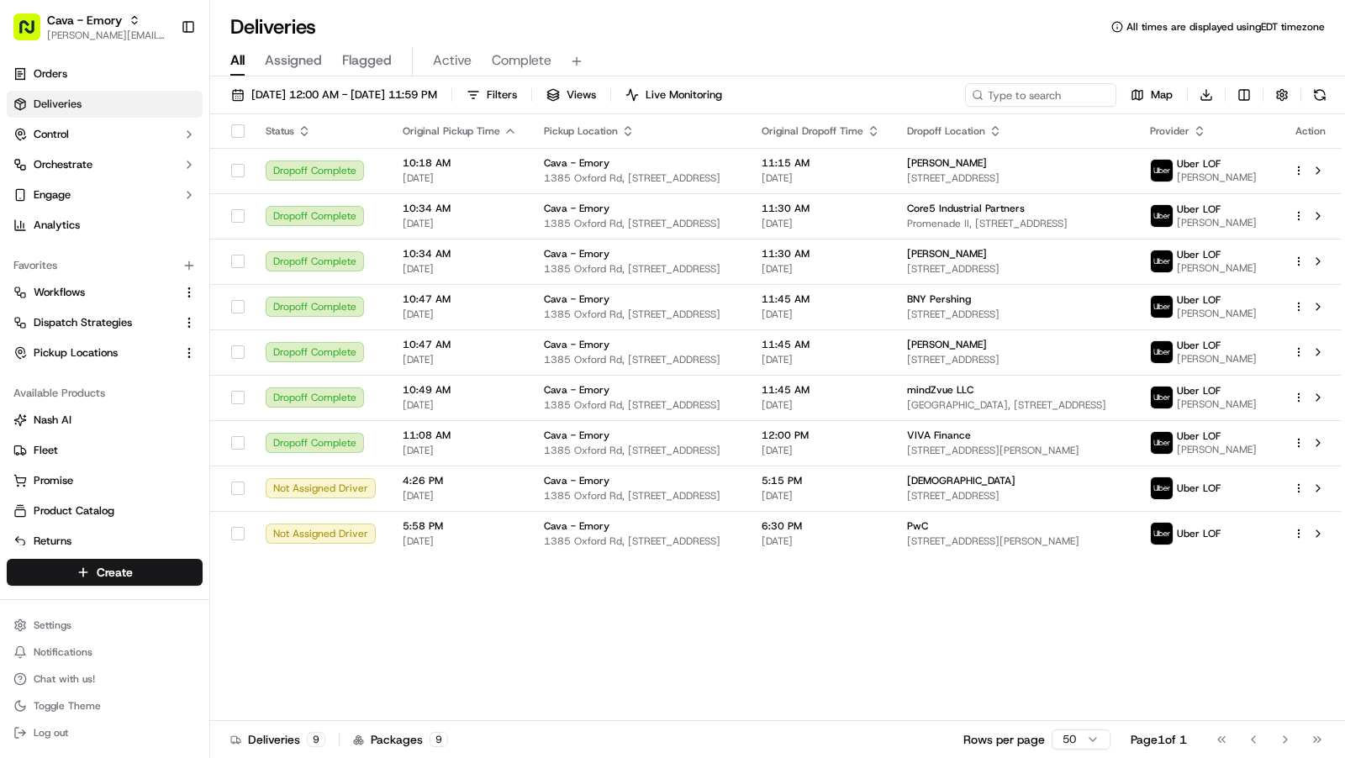
click at [857, 39] on html "Cava - Emory [EMAIL_ADDRESS][DOMAIN_NAME] Toggle Sidebar Orders Deliveries Cont…" at bounding box center [672, 379] width 1345 height 758
click at [559, 674] on div "Status Original Pickup Time Pickup Location Original Dropoff Time Dropoff Locat…" at bounding box center [776, 417] width 1132 height 607
click at [722, 88] on span "Live Monitoring" at bounding box center [684, 94] width 77 height 15
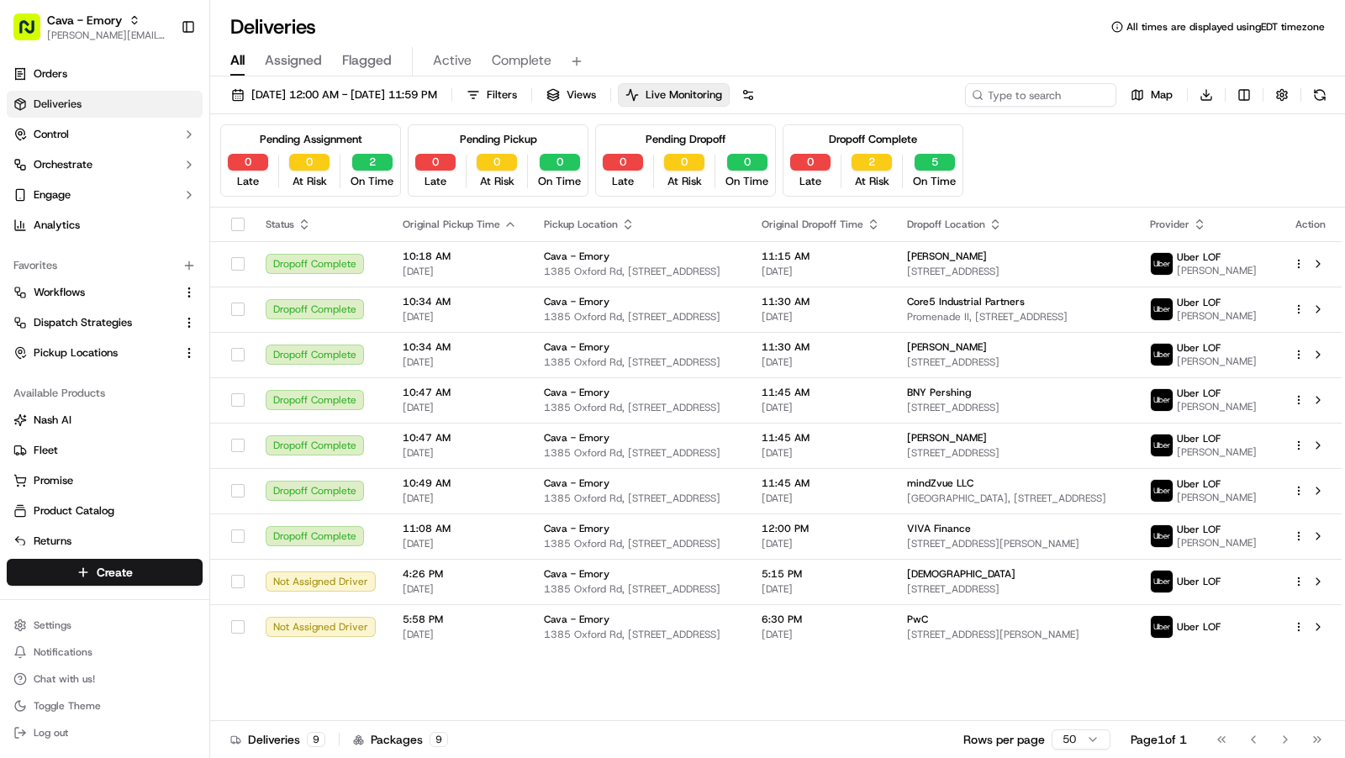
click at [539, 133] on div "Pending Pickup 0 Late 0 At Risk 0 On Time" at bounding box center [498, 160] width 181 height 72
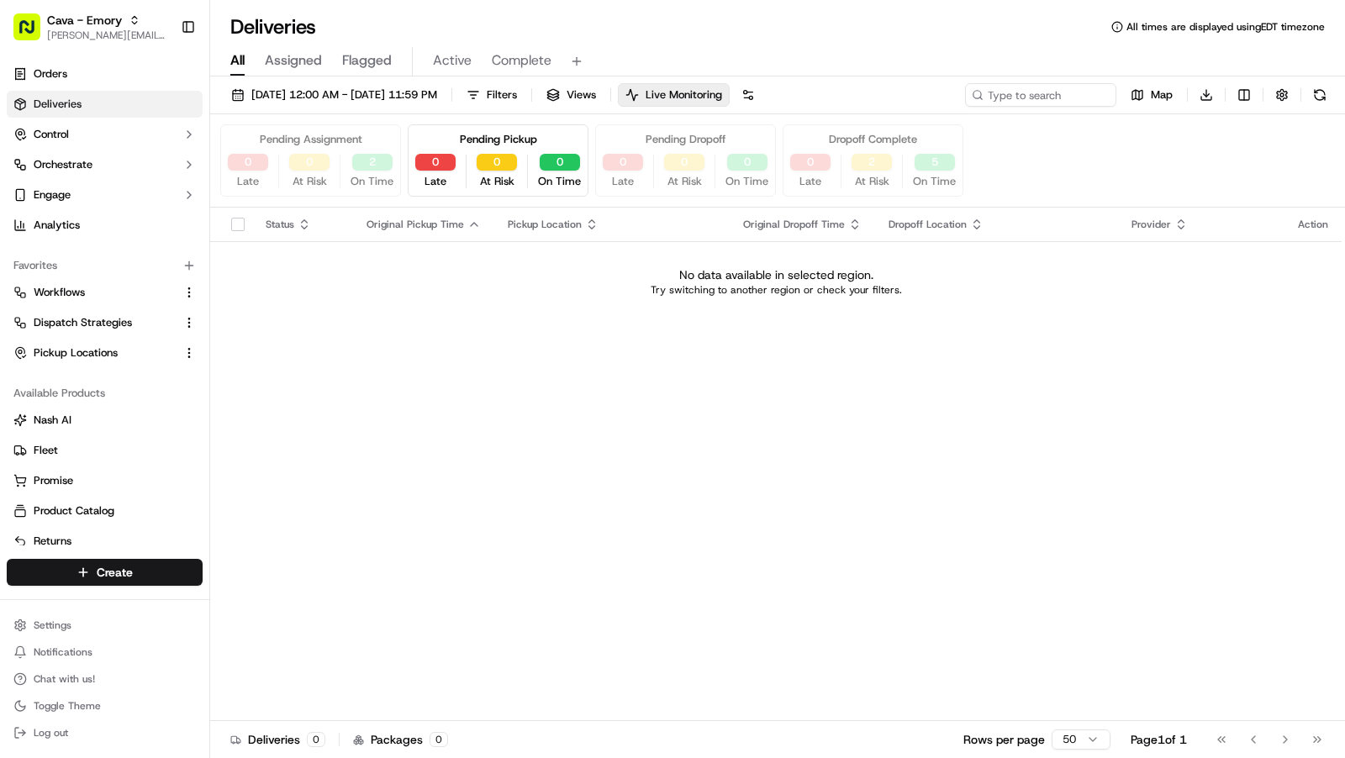
click at [324, 132] on div "Pending Assignment" at bounding box center [311, 139] width 103 height 15
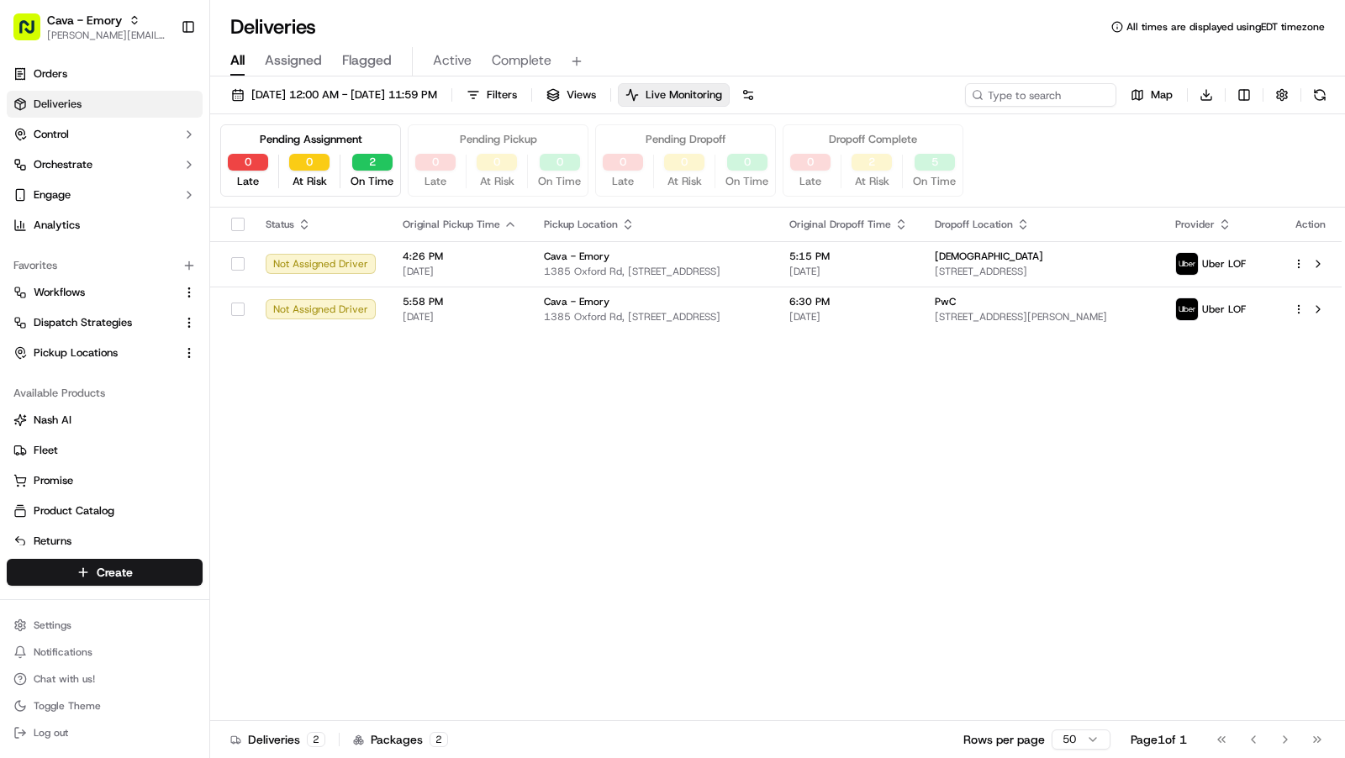
click at [462, 132] on div "Pending Pickup" at bounding box center [498, 139] width 77 height 15
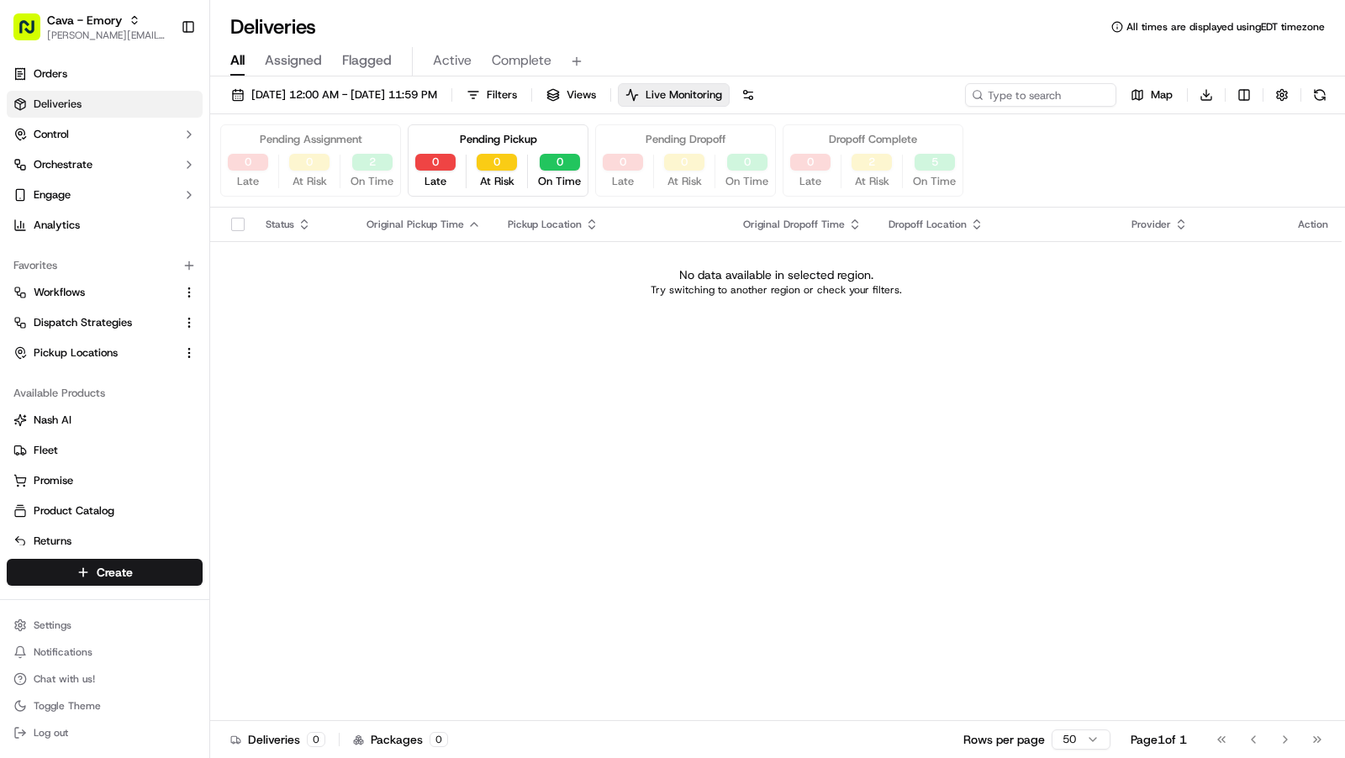
click at [362, 140] on div "Pending Assignment 0 Late 0 At Risk 2 On Time" at bounding box center [310, 160] width 181 height 72
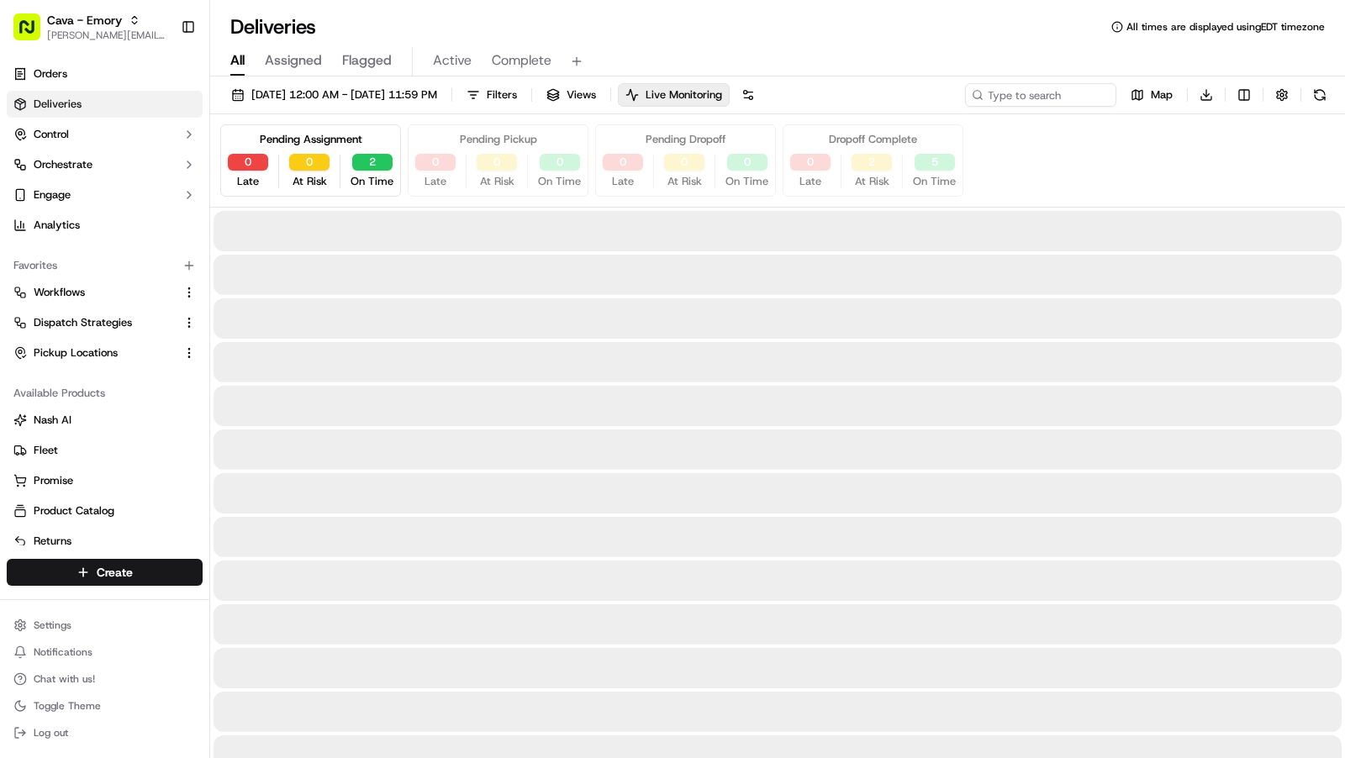
click at [482, 140] on div "Pending Pickup" at bounding box center [498, 139] width 77 height 15
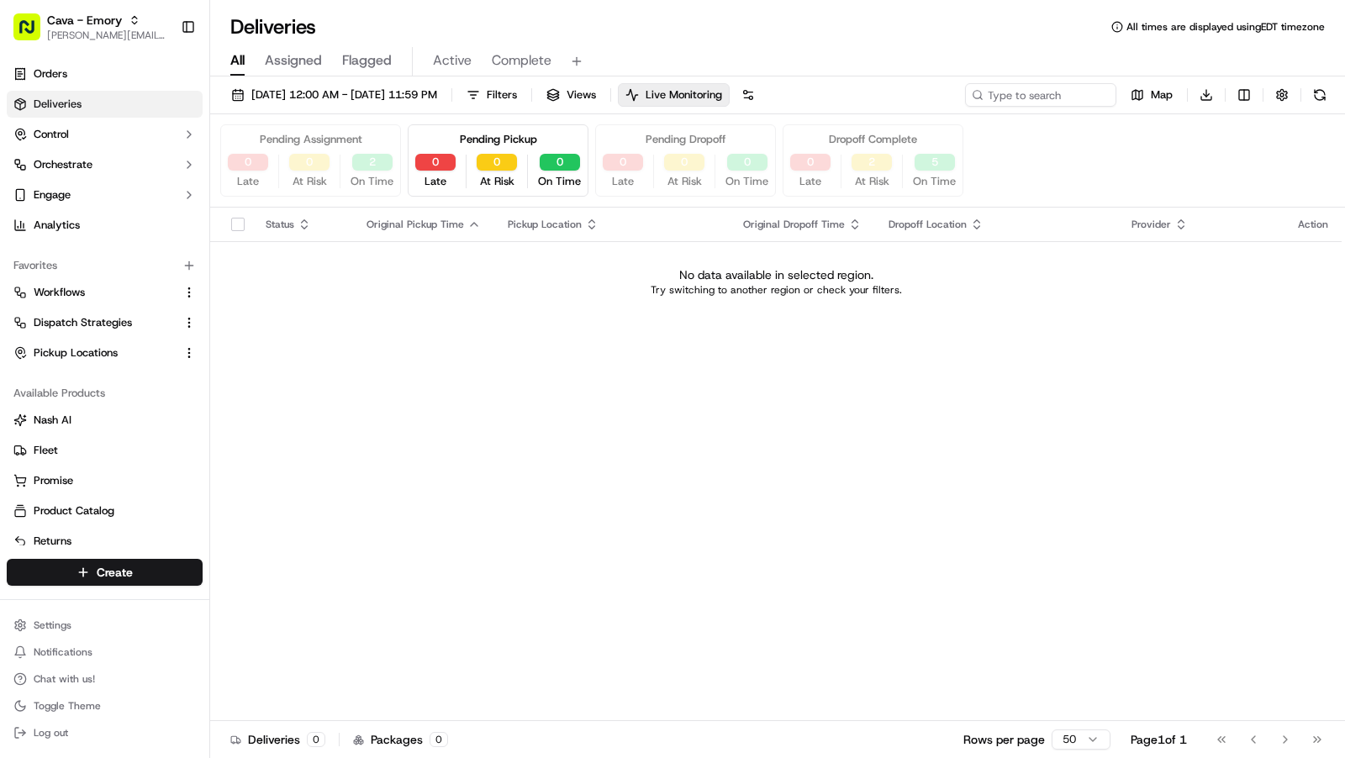
click at [369, 138] on div "Pending Assignment 0 Late 0 At Risk 2 On Time" at bounding box center [310, 160] width 181 height 72
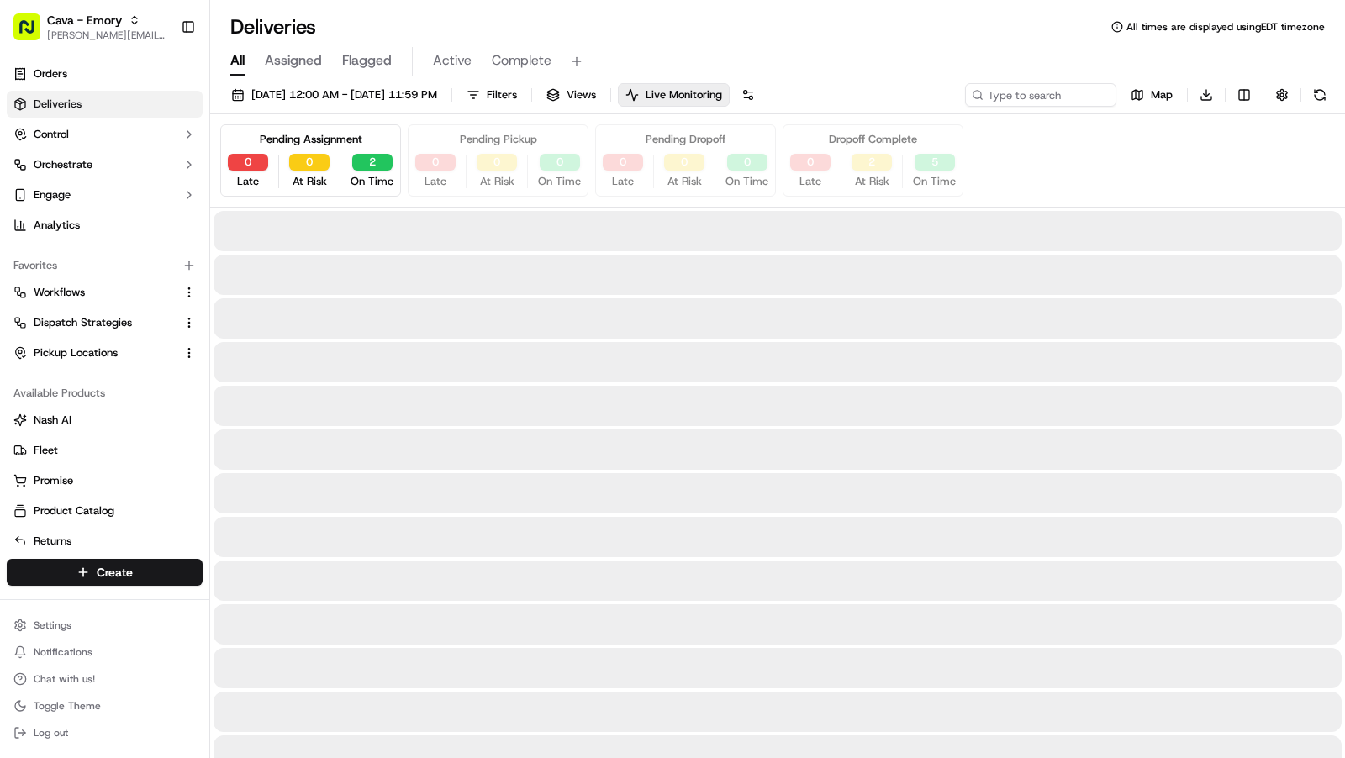
click at [489, 140] on div "Pending Pickup" at bounding box center [498, 139] width 77 height 15
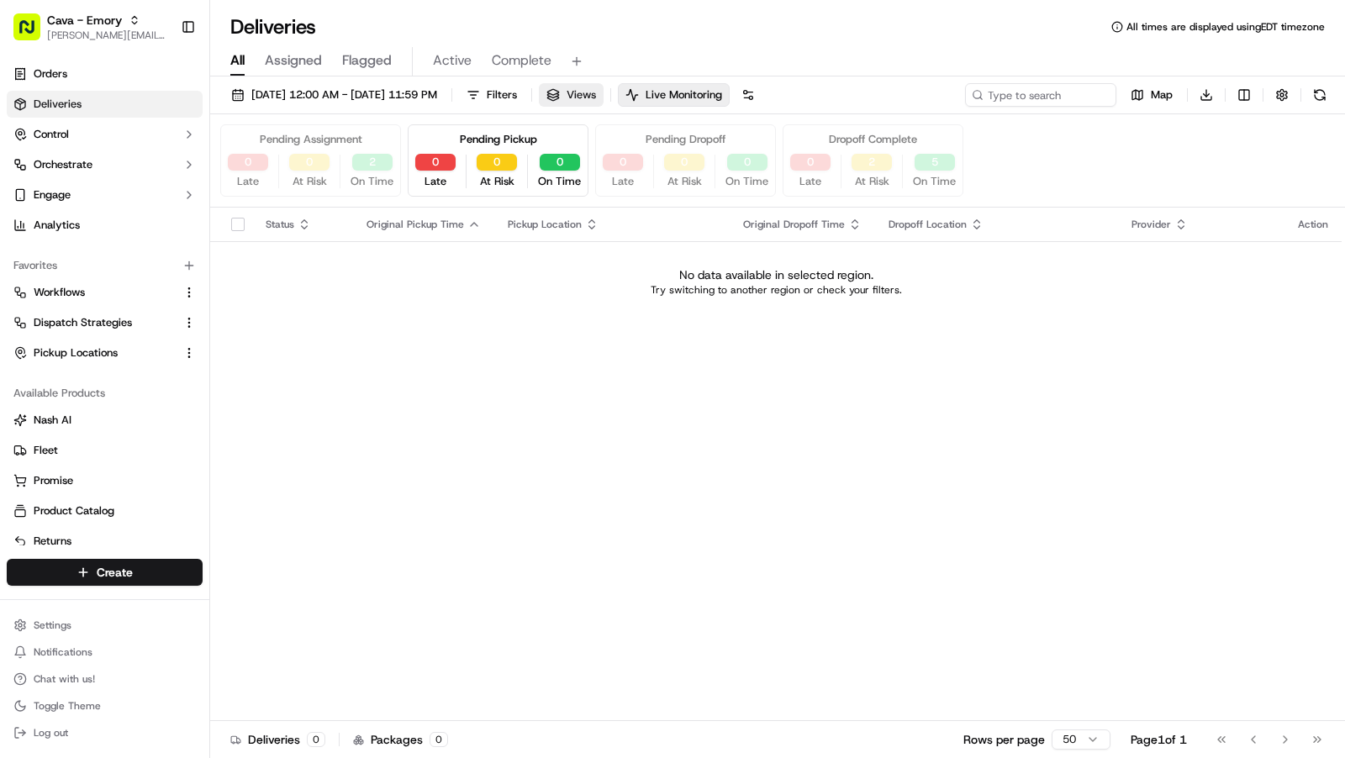
click at [596, 90] on span "Views" at bounding box center [581, 94] width 29 height 15
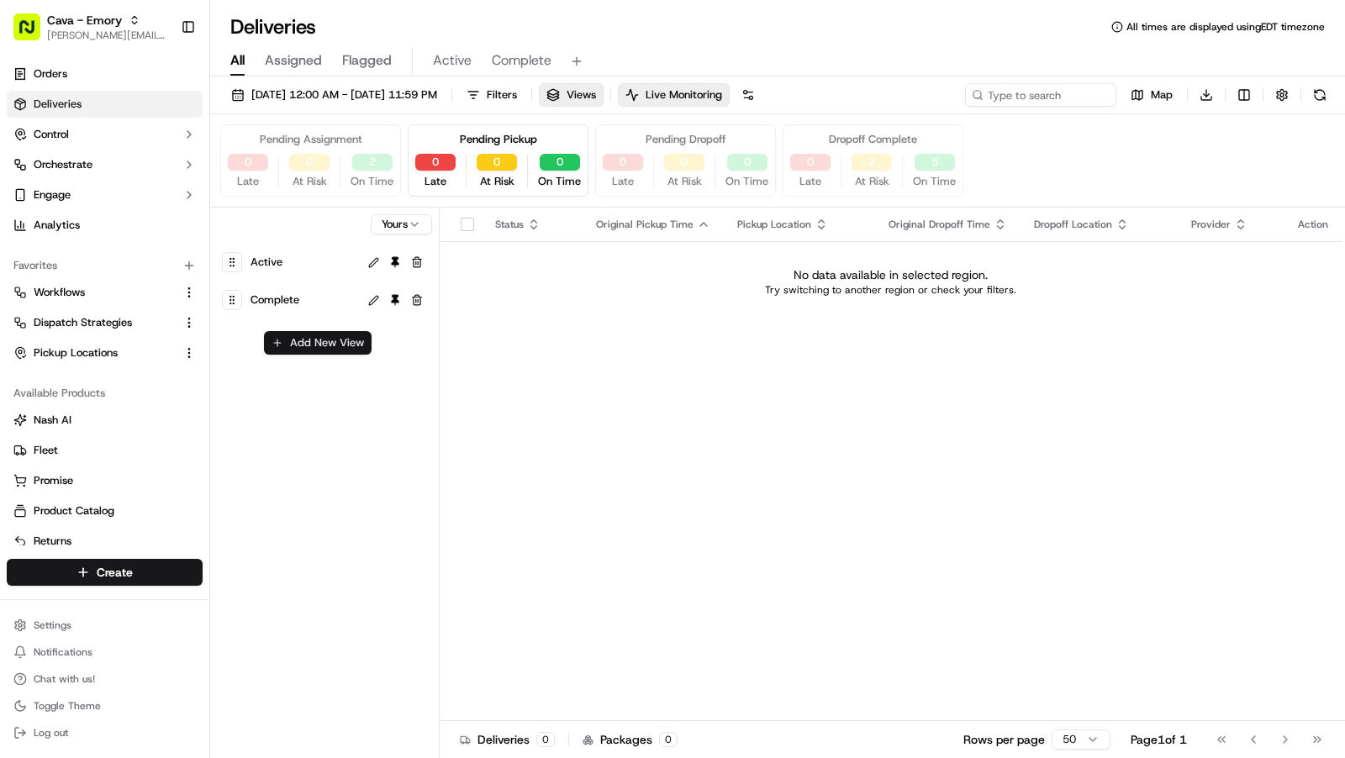
click at [333, 335] on button "Add New View" at bounding box center [318, 343] width 108 height 24
click at [510, 162] on button "0" at bounding box center [497, 162] width 40 height 17
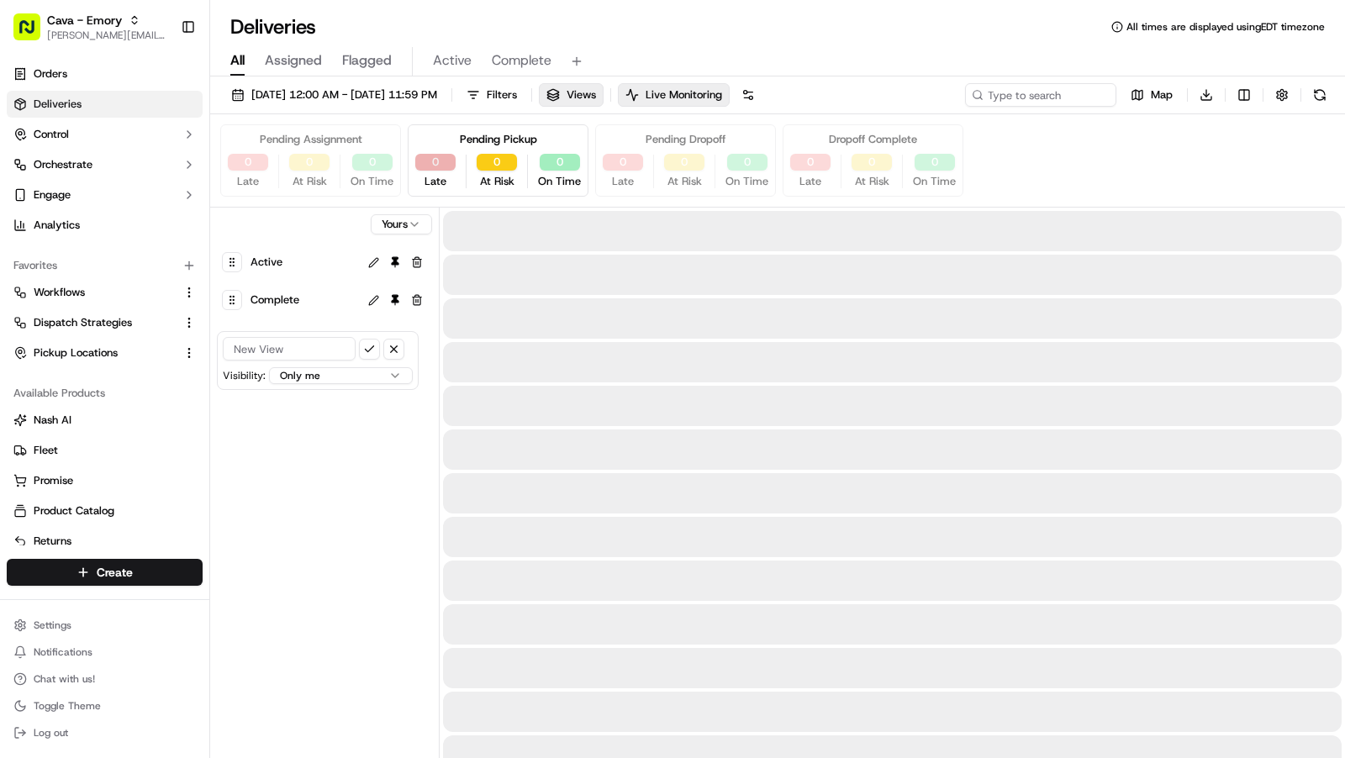
click at [443, 163] on button "0" at bounding box center [435, 162] width 40 height 17
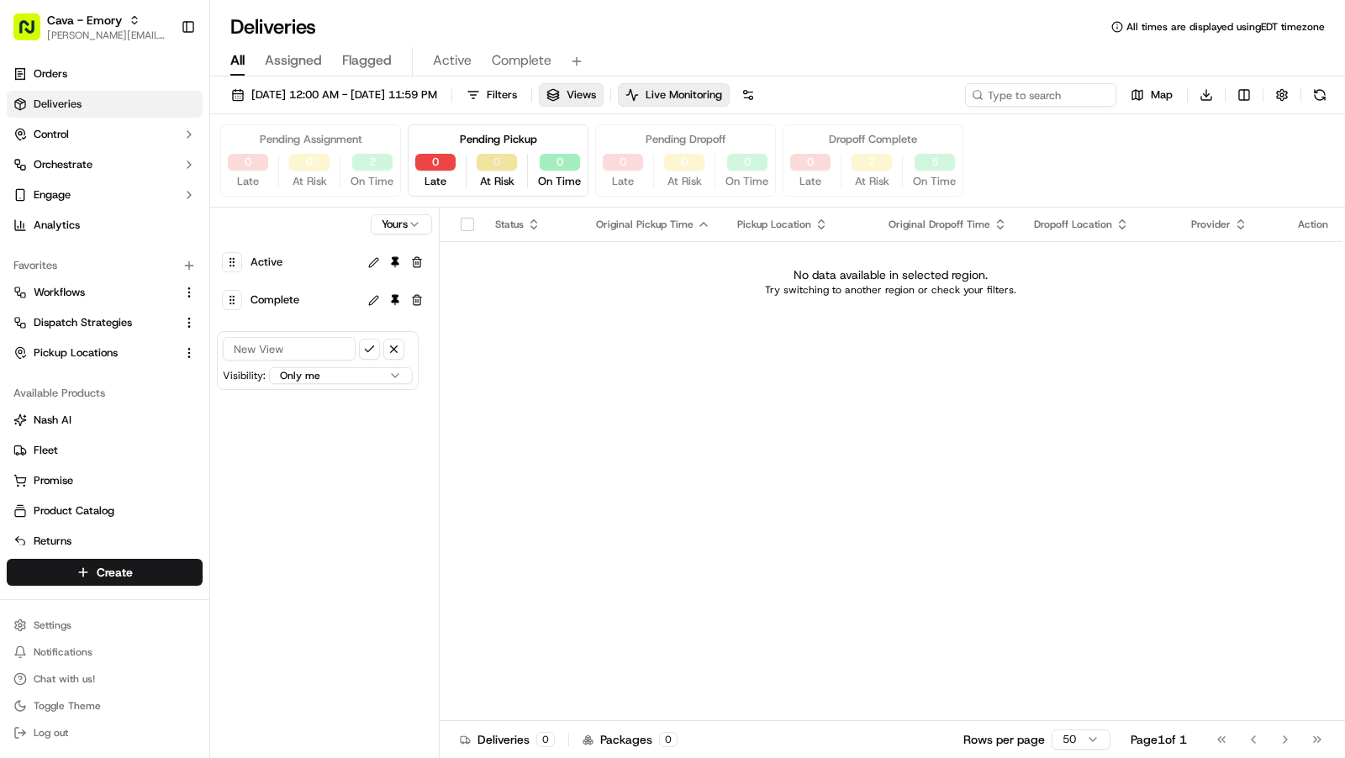
click at [501, 161] on button "0" at bounding box center [497, 162] width 40 height 17
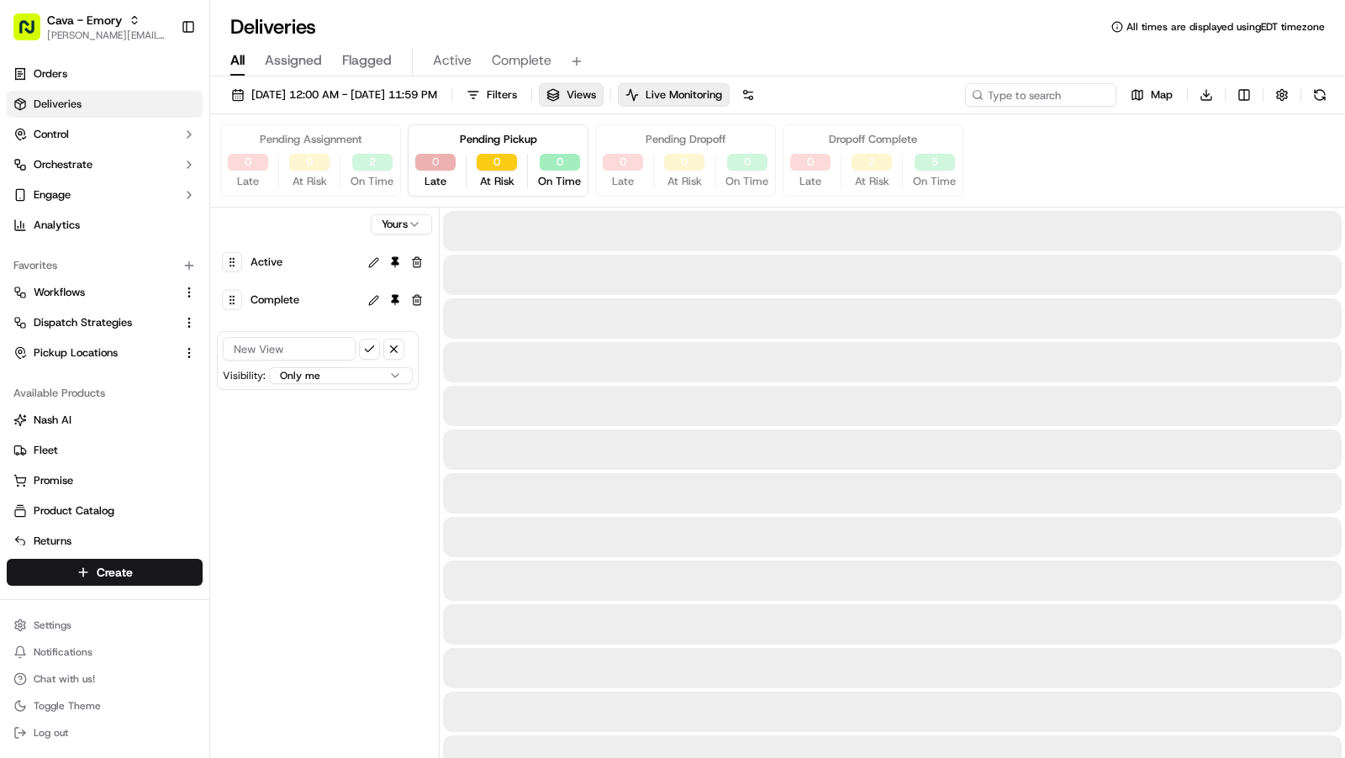
click at [438, 161] on button "0" at bounding box center [435, 162] width 40 height 17
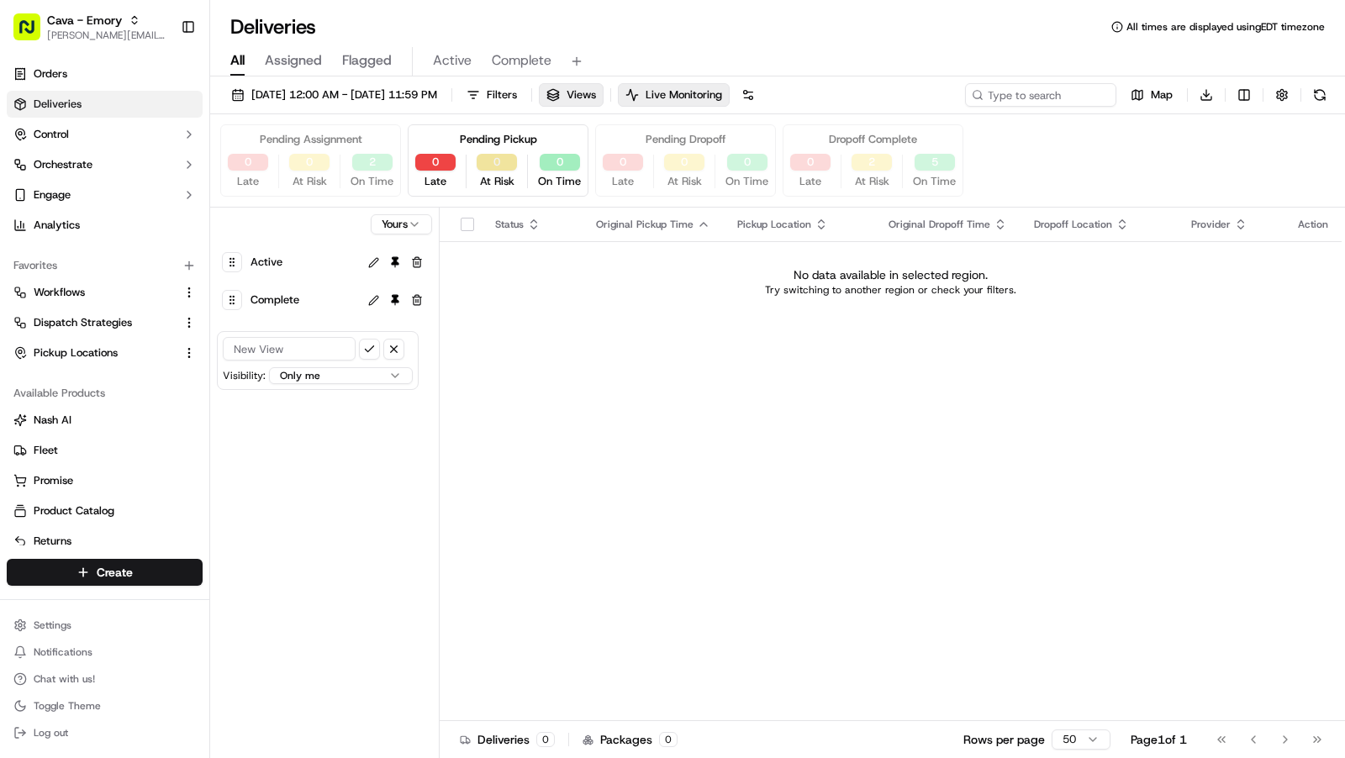
click at [499, 161] on button "0" at bounding box center [497, 162] width 40 height 17
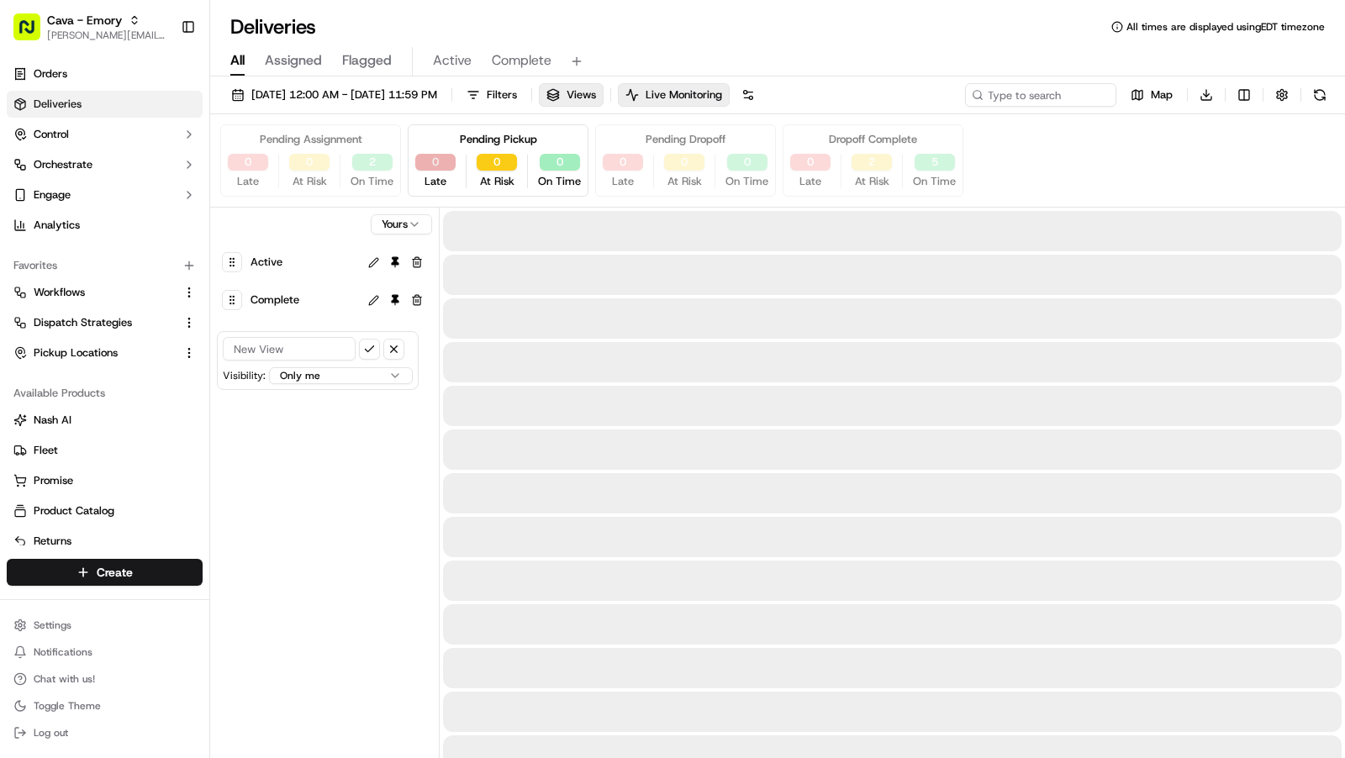
click at [441, 161] on button "0" at bounding box center [435, 162] width 40 height 17
click at [499, 161] on button "0" at bounding box center [497, 162] width 40 height 17
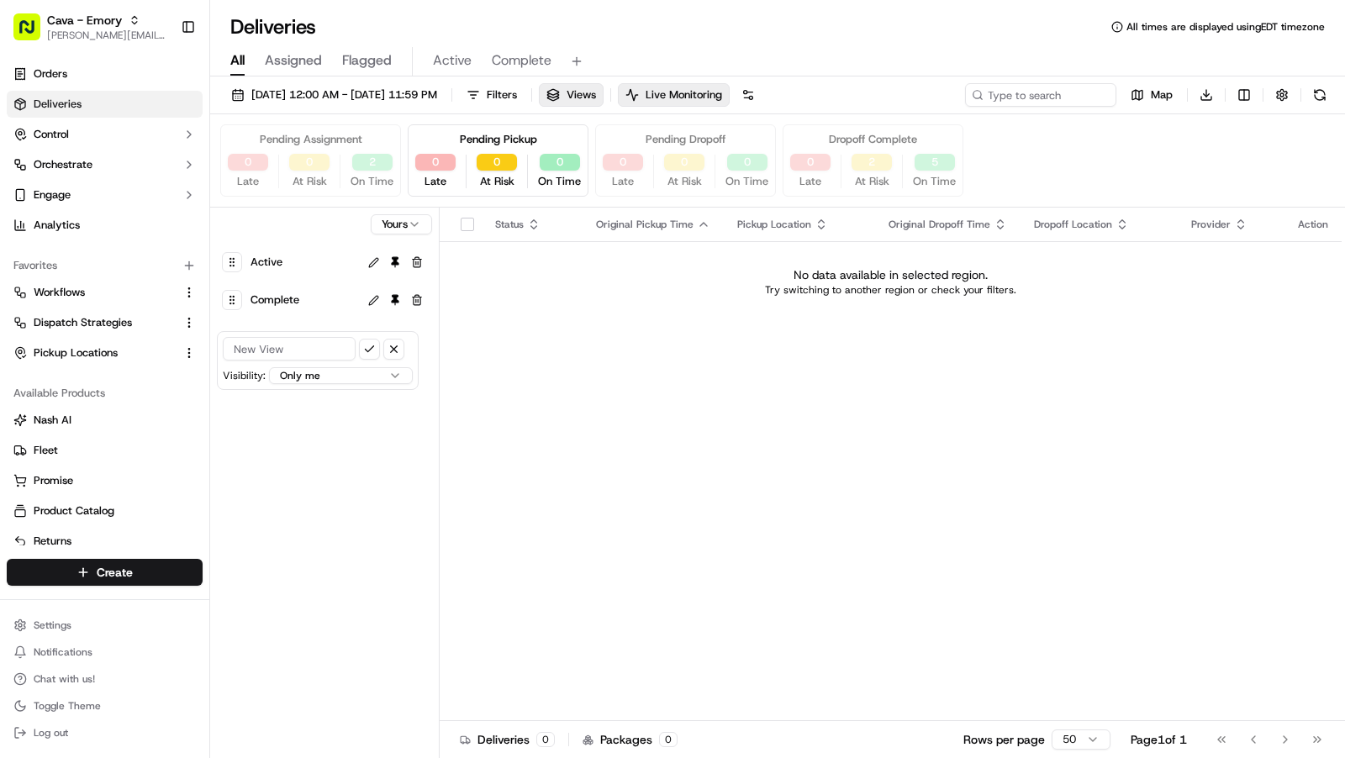
click at [510, 138] on div "Pending Pickup" at bounding box center [498, 139] width 77 height 15
click at [490, 136] on div "Pending Pickup" at bounding box center [498, 139] width 77 height 15
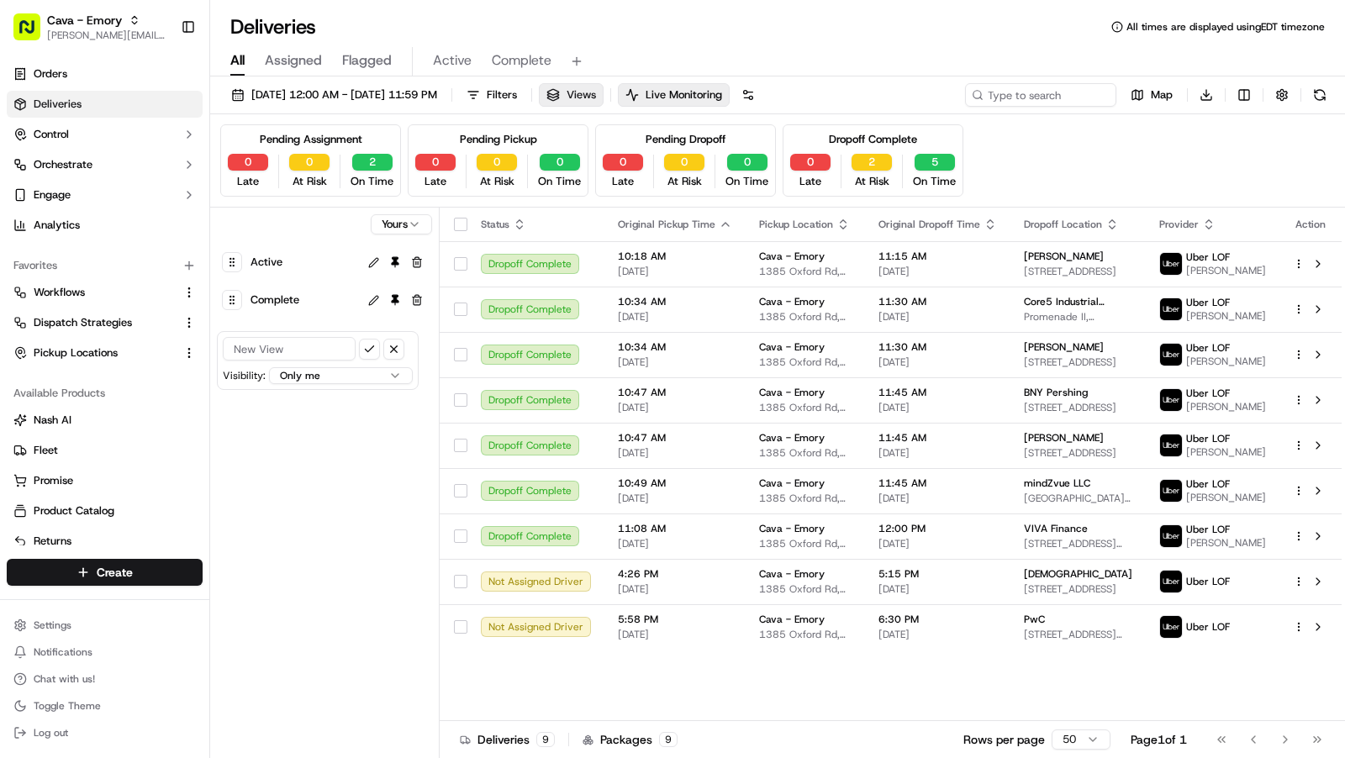
click at [604, 93] on button "Views" at bounding box center [571, 95] width 65 height 24
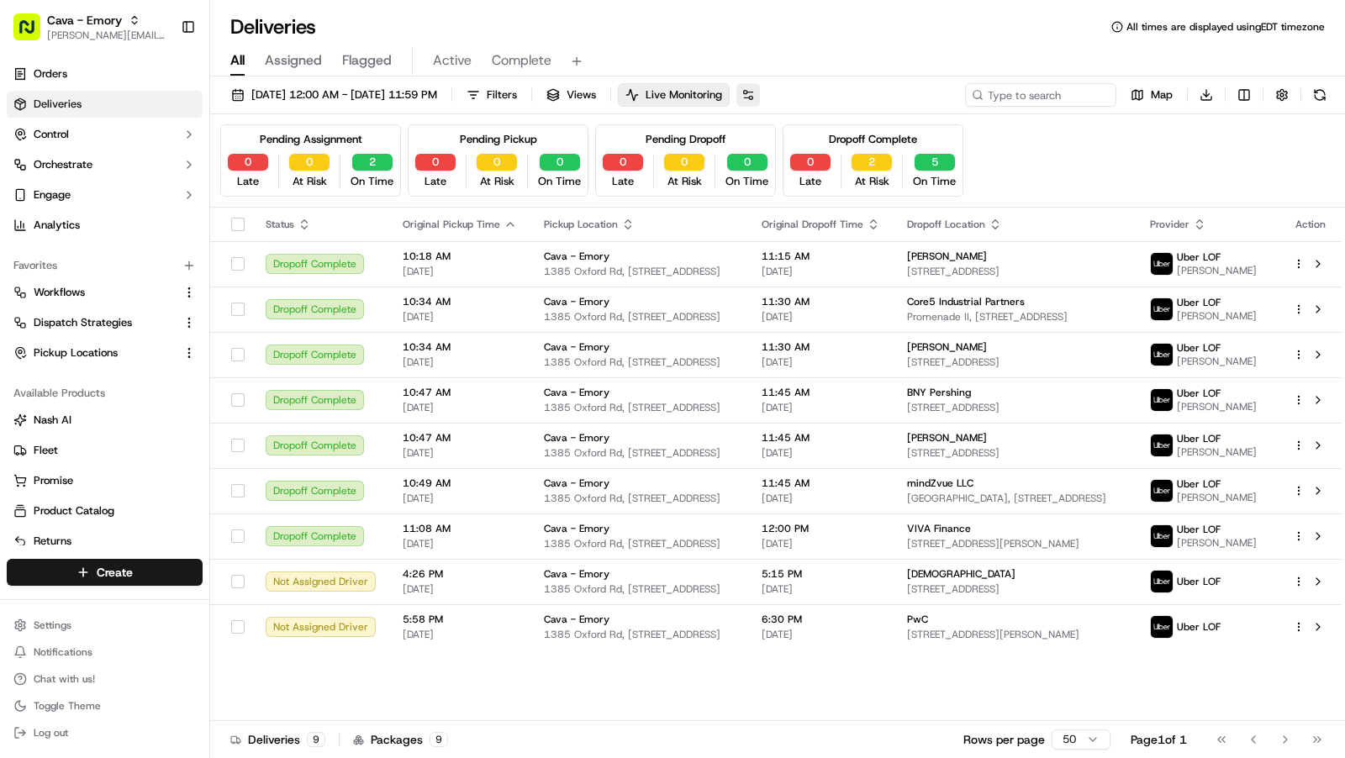
click at [760, 96] on button at bounding box center [749, 95] width 24 height 24
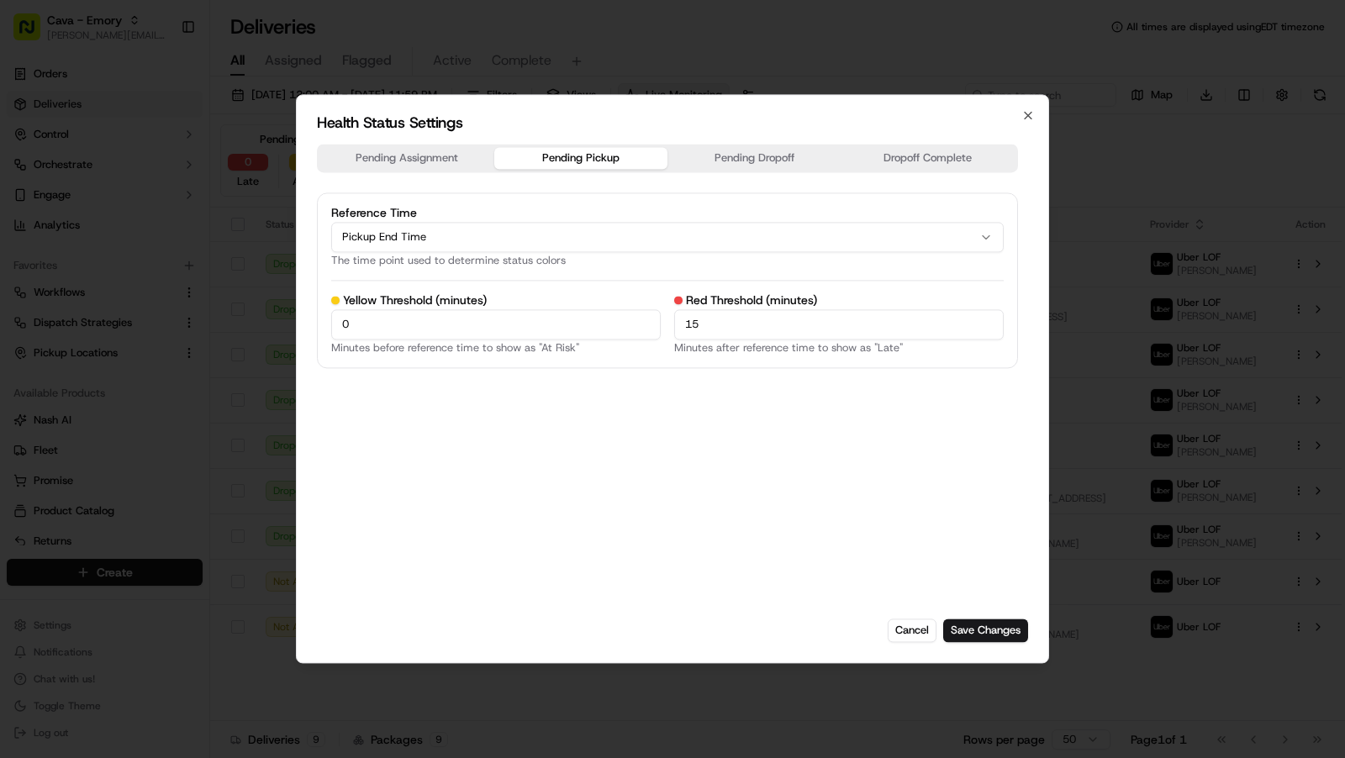
click at [568, 155] on button "Pending Pickup" at bounding box center [581, 158] width 174 height 22
click at [721, 158] on button "Pending Dropoff" at bounding box center [755, 158] width 174 height 22
click at [599, 153] on button "Pending Pickup" at bounding box center [581, 158] width 174 height 22
click at [918, 631] on button "Cancel" at bounding box center [912, 632] width 49 height 24
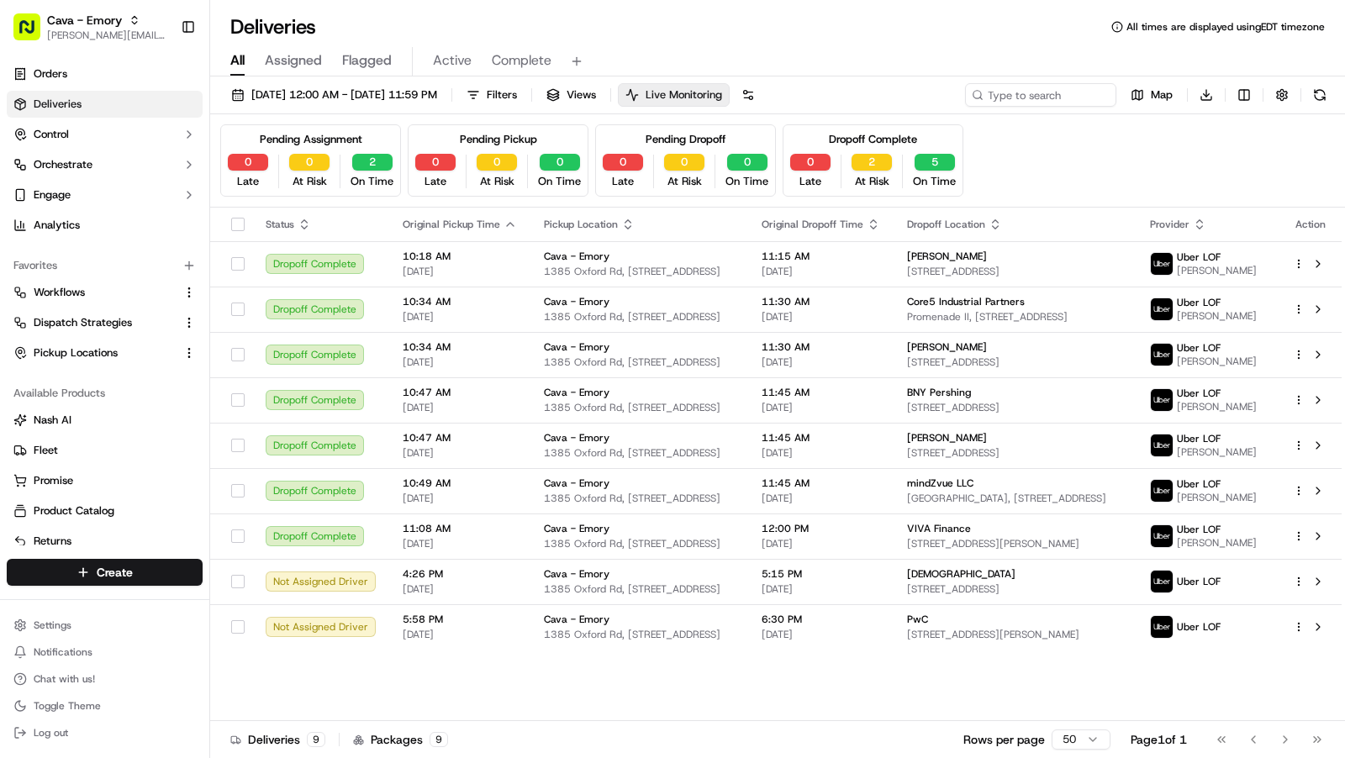
click at [730, 103] on button "Live Monitoring" at bounding box center [674, 95] width 112 height 24
